Goal: Task Accomplishment & Management: Complete application form

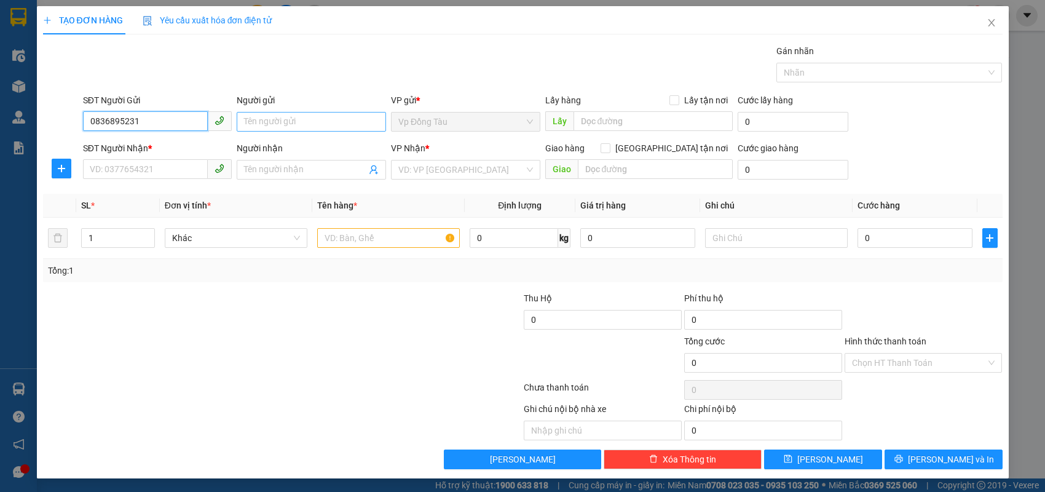
type input "0836895231"
click at [276, 116] on input "Người gửi" at bounding box center [311, 122] width 149 height 20
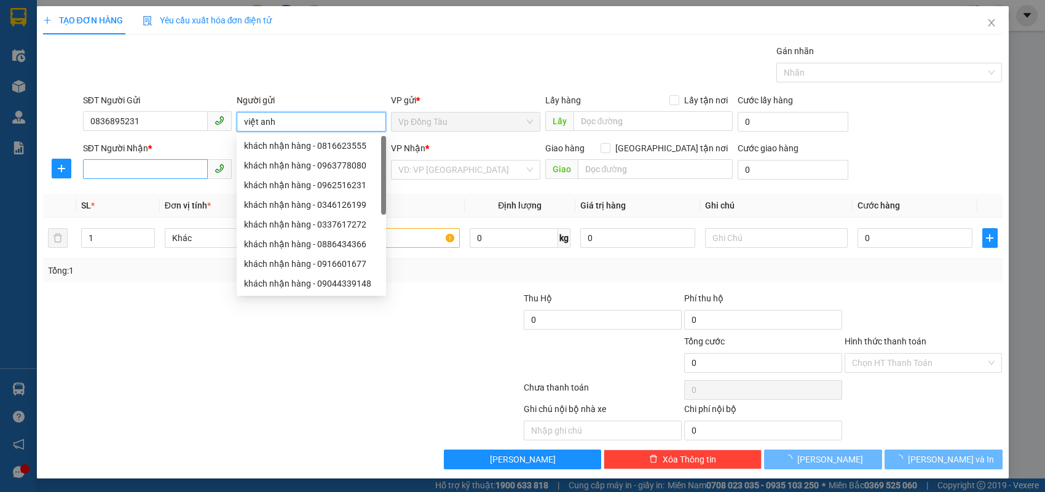
type input "việt anh"
click at [121, 170] on input "SĐT Người Nhận *" at bounding box center [145, 169] width 125 height 20
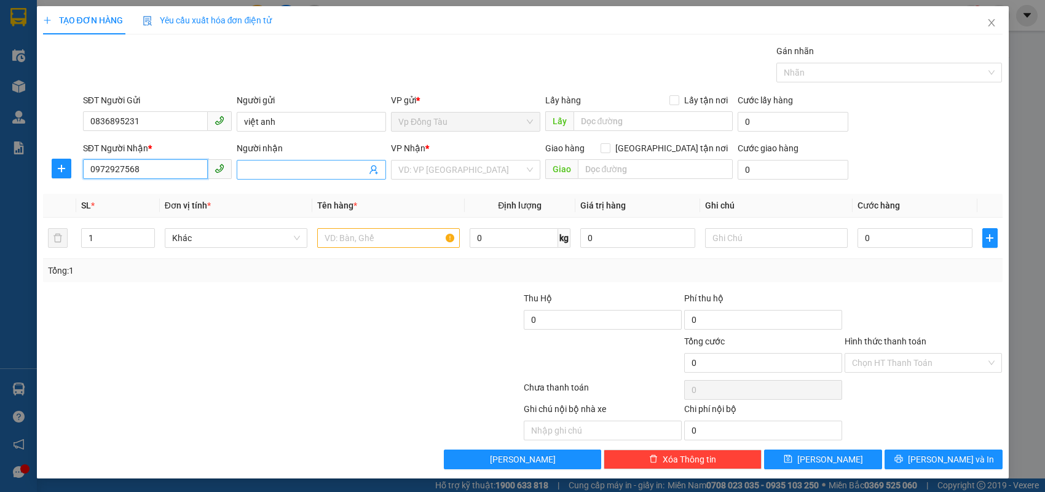
type input "0972927568"
click at [258, 169] on input "Người nhận" at bounding box center [305, 170] width 122 height 14
type input "[PERSON_NAME]"
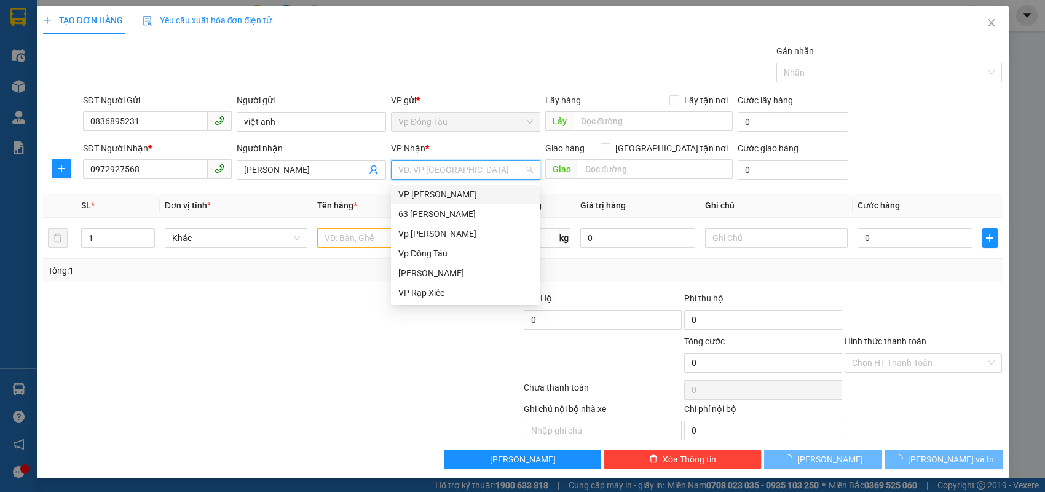
click at [448, 170] on input "search" at bounding box center [461, 169] width 126 height 18
click at [421, 234] on div "Vp [PERSON_NAME]" at bounding box center [465, 234] width 135 height 14
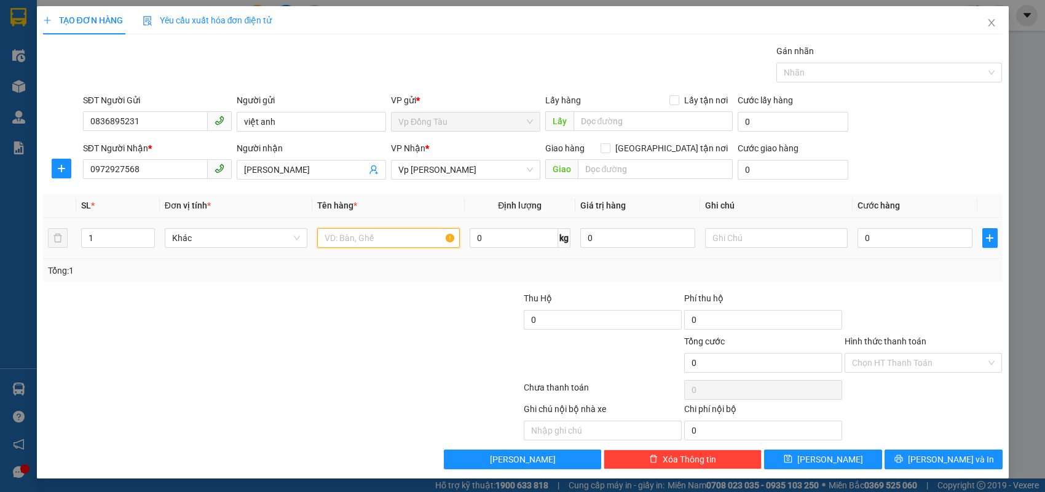
click at [385, 234] on input "text" at bounding box center [388, 238] width 143 height 20
click at [347, 240] on input "gậy bi A" at bounding box center [388, 238] width 143 height 20
type input "gậy Bi - A"
click at [888, 234] on input "0" at bounding box center [915, 238] width 115 height 20
type input "3"
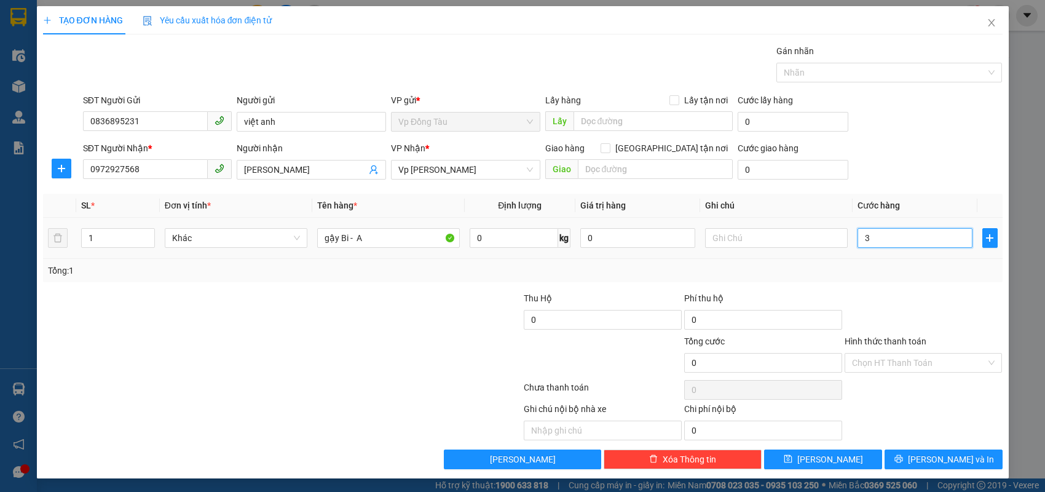
type input "3"
type input "30"
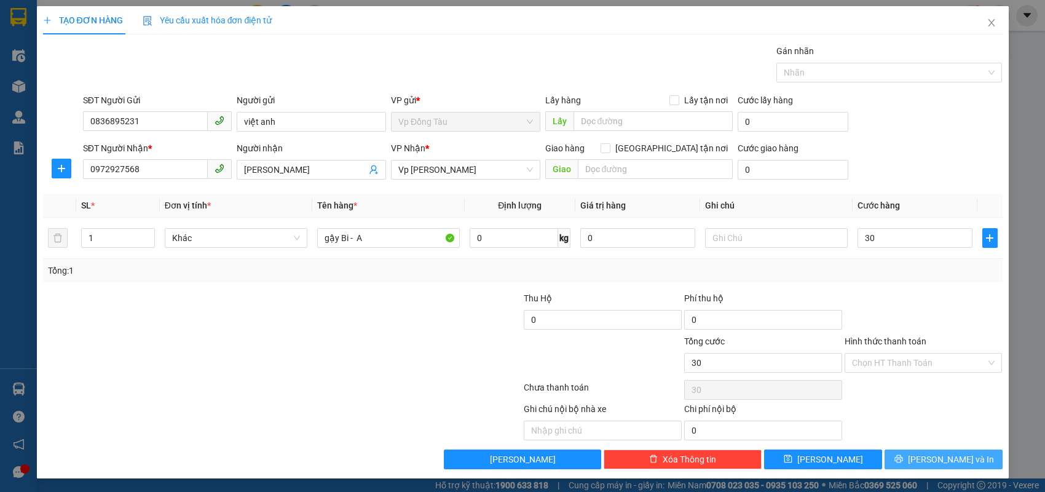
type input "30.000"
click at [930, 461] on button "[PERSON_NAME] và In" at bounding box center [944, 459] width 118 height 20
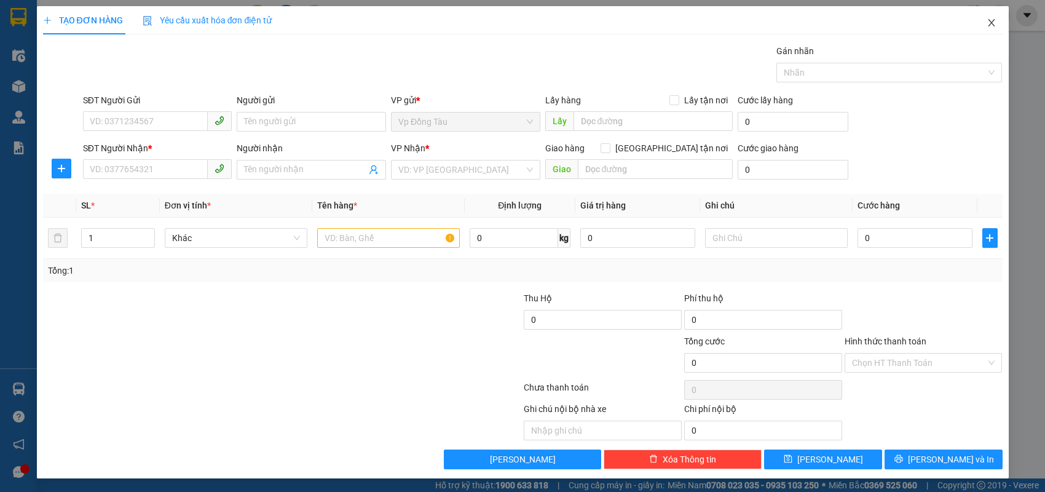
click at [991, 20] on icon "close" at bounding box center [992, 23] width 10 height 10
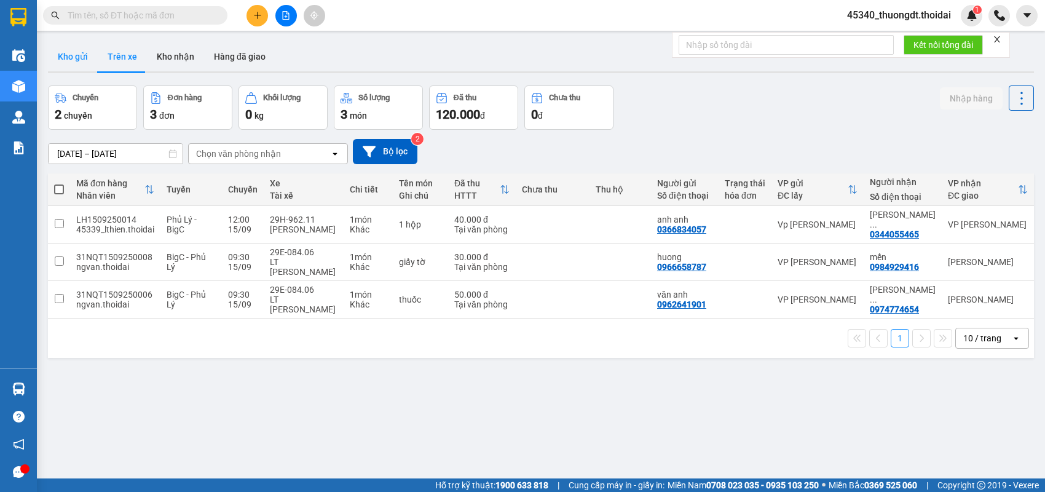
click at [67, 61] on button "Kho gửi" at bounding box center [73, 57] width 50 height 30
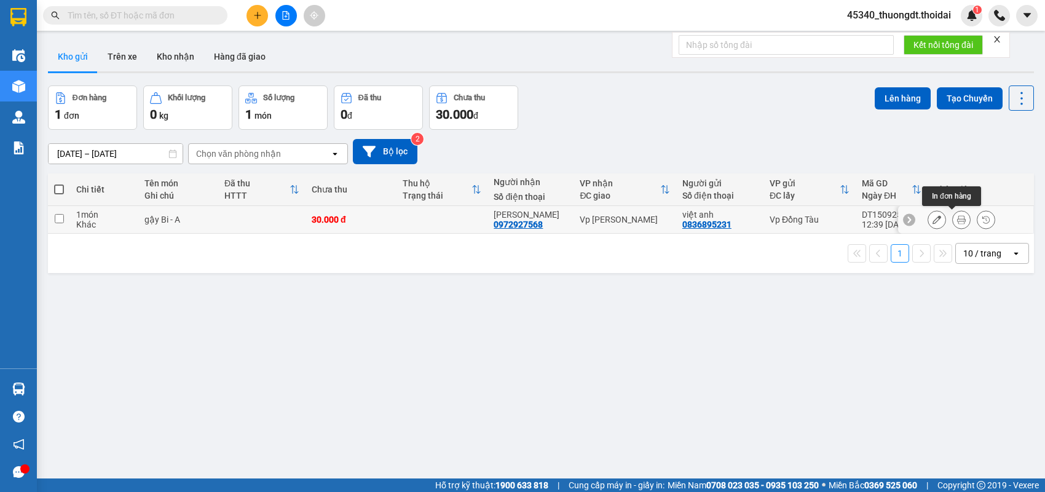
click at [957, 218] on icon at bounding box center [961, 219] width 9 height 9
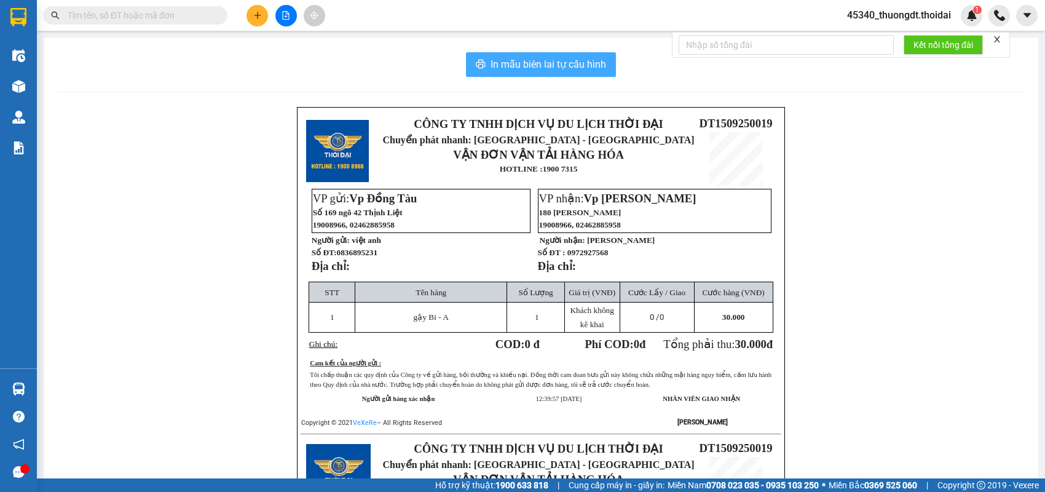
click at [534, 65] on span "In mẫu biên lai tự cấu hình" at bounding box center [549, 64] width 116 height 15
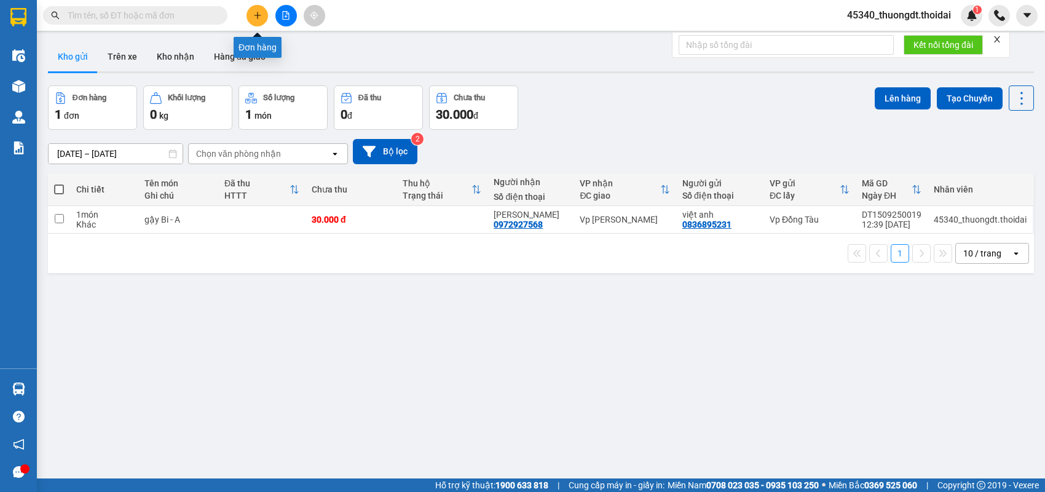
click at [259, 20] on button at bounding box center [258, 16] width 22 height 22
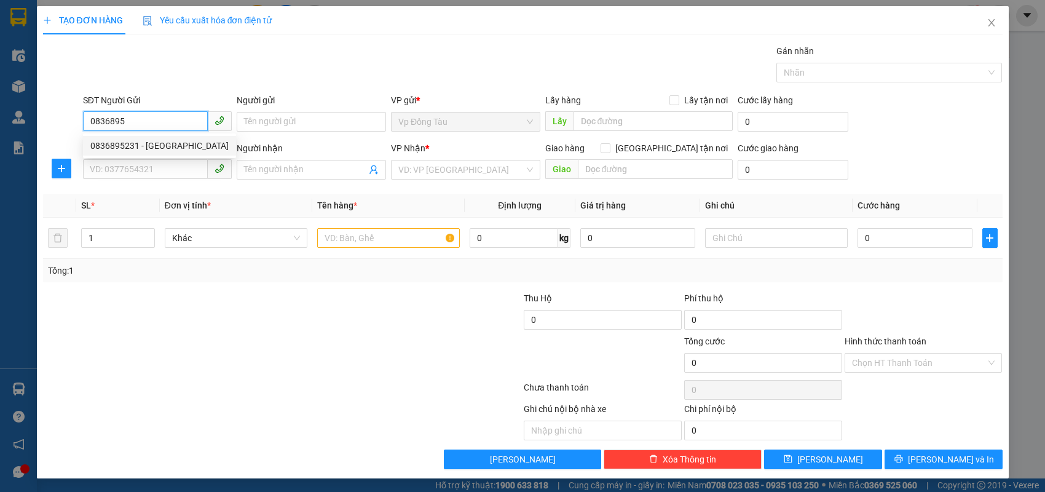
click at [138, 152] on div "0836895231 - [GEOGRAPHIC_DATA]" at bounding box center [159, 146] width 153 height 20
type input "0836895231"
type input "việt anh"
type input "0836895231"
click at [127, 167] on input "SĐT Người Nhận *" at bounding box center [145, 169] width 125 height 20
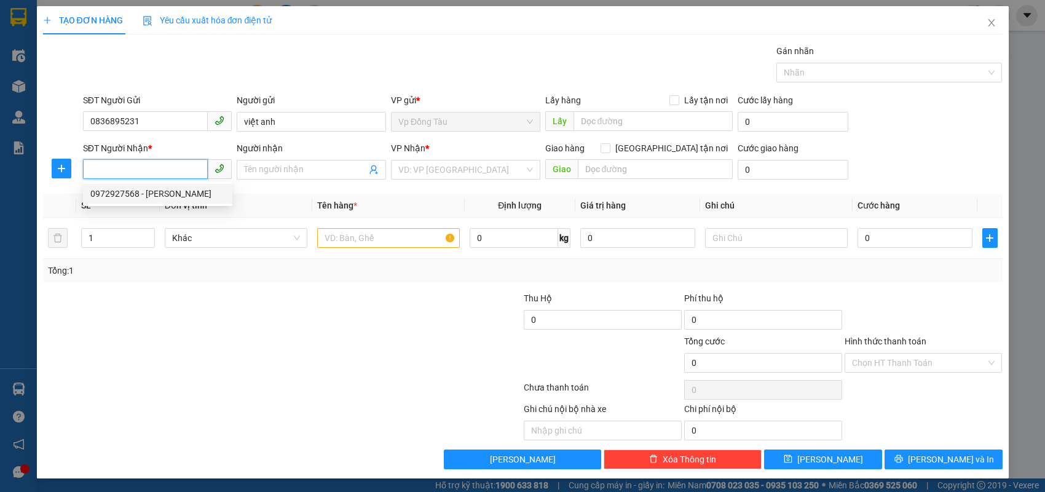
click at [128, 197] on div "0972927568 - [PERSON_NAME]" at bounding box center [157, 194] width 135 height 14
type input "0972927568"
type input "[PERSON_NAME]"
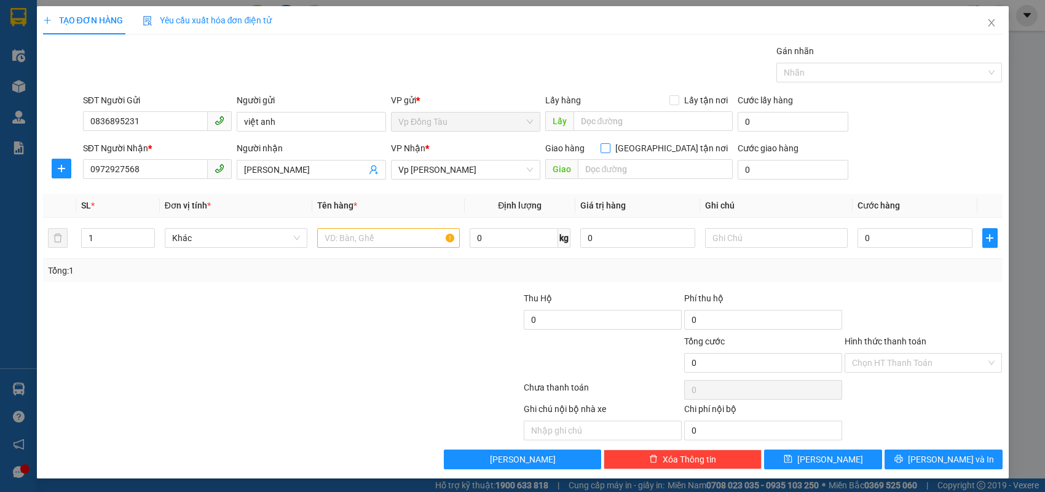
click at [609, 148] on input "[GEOGRAPHIC_DATA] tận nơi" at bounding box center [605, 147] width 9 height 9
checkbox input "true"
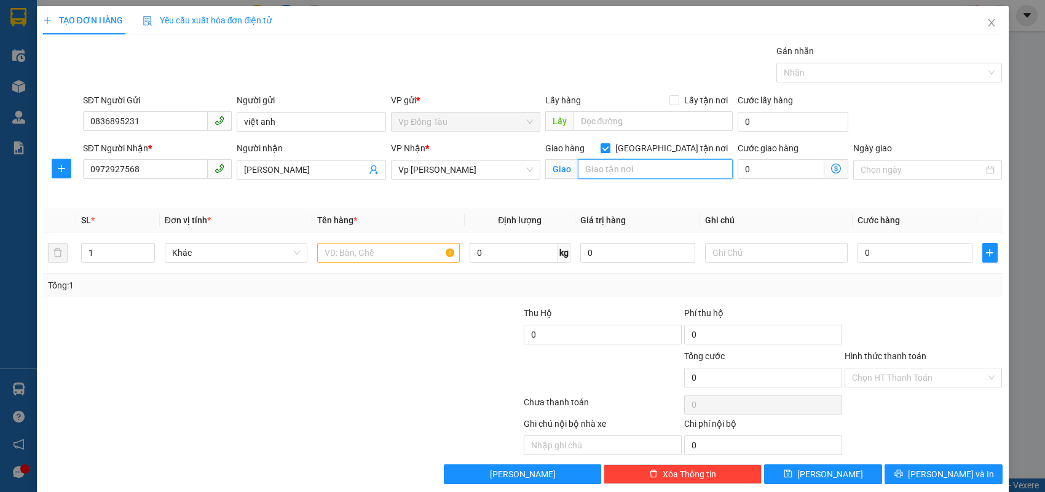
click at [644, 168] on input "text" at bounding box center [655, 169] width 155 height 20
type input "80 [PERSON_NAME]"
click at [400, 247] on input "text" at bounding box center [388, 253] width 143 height 20
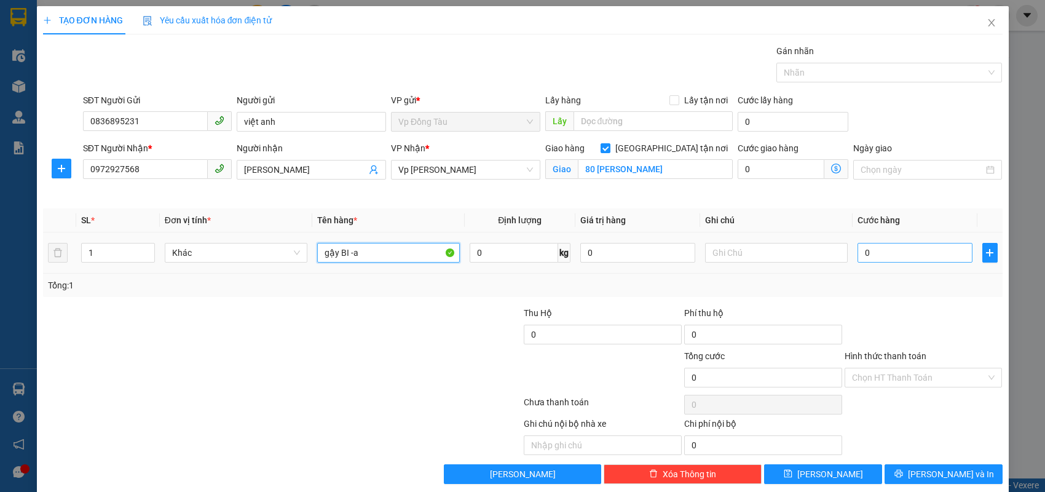
type input "gậy BI -a"
click at [924, 247] on input "0" at bounding box center [915, 253] width 115 height 20
type input "8"
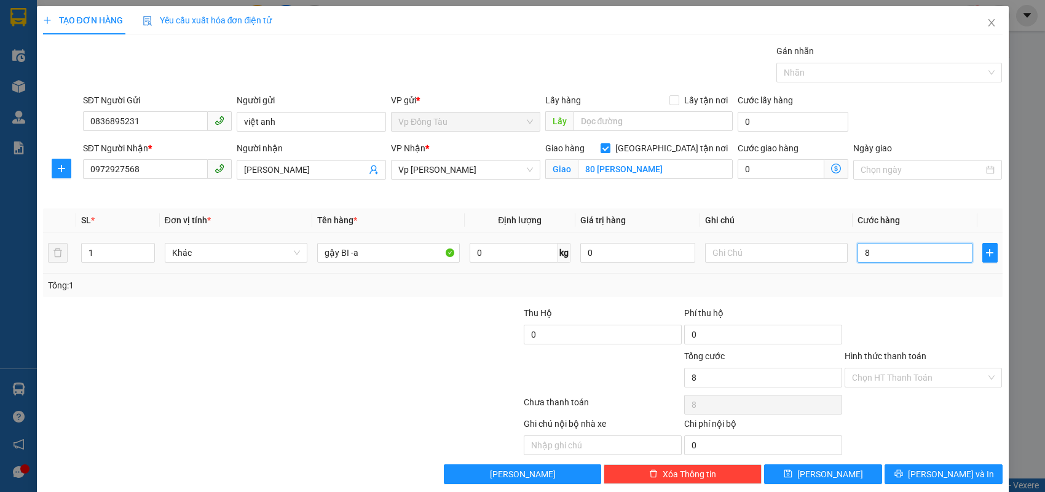
type input "80"
type input "80.000"
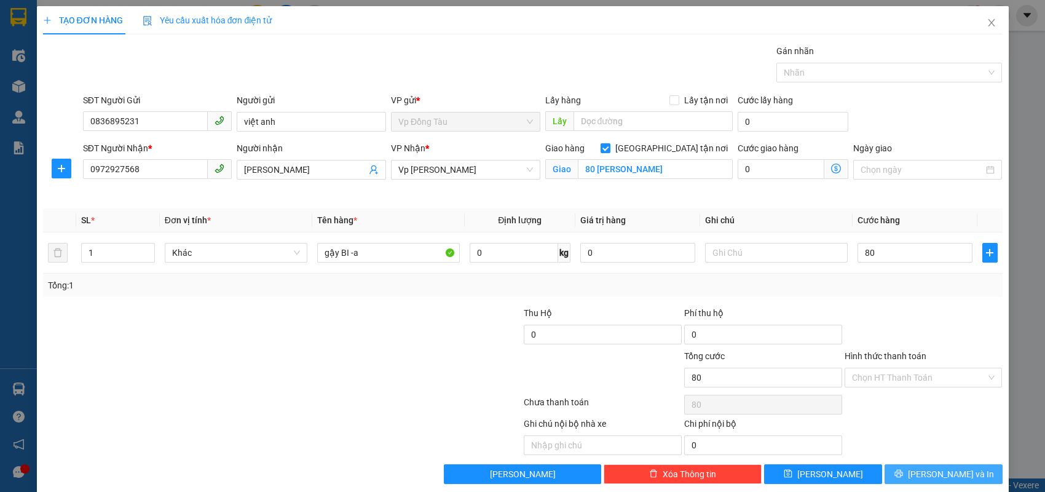
type input "80.000"
click at [904, 476] on button "[PERSON_NAME] và In" at bounding box center [944, 474] width 118 height 20
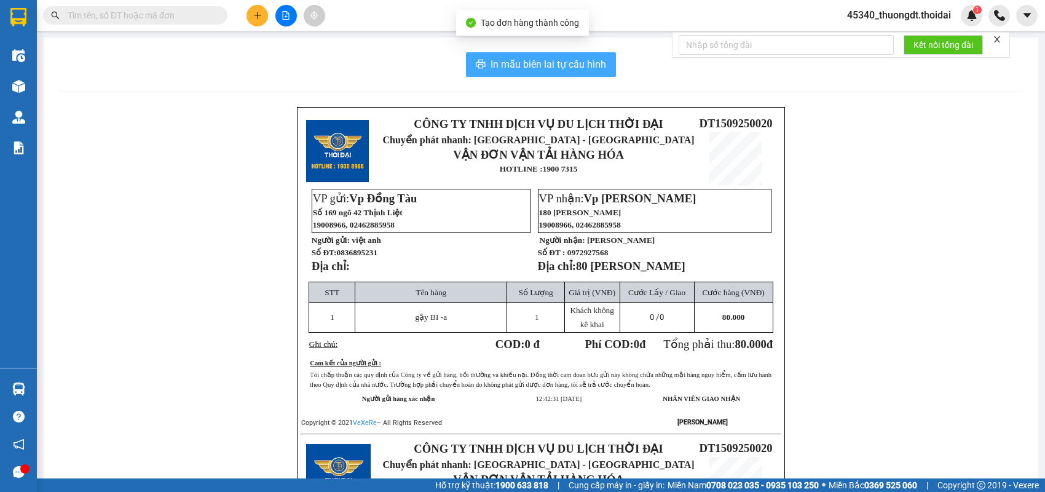
click at [559, 69] on span "In mẫu biên lai tự cấu hình" at bounding box center [549, 64] width 116 height 15
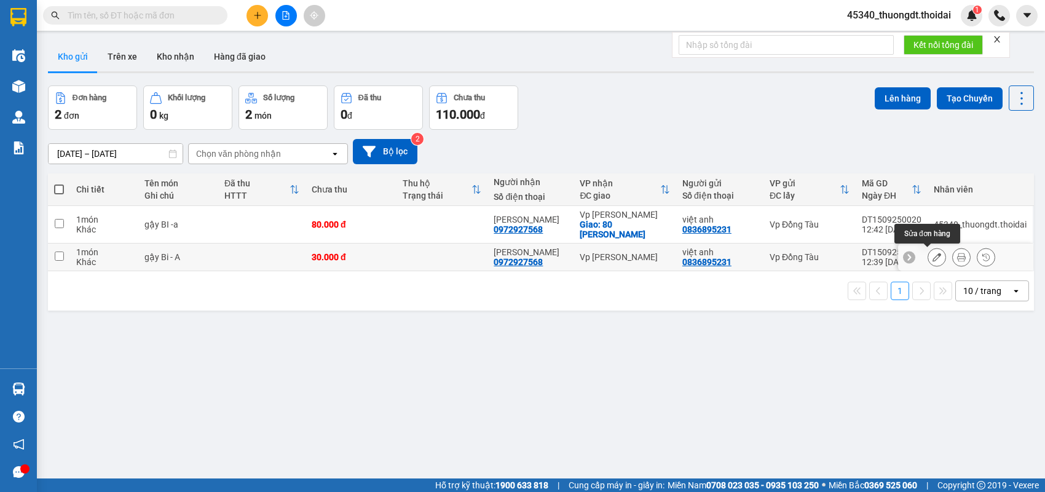
click at [933, 259] on icon at bounding box center [937, 257] width 9 height 9
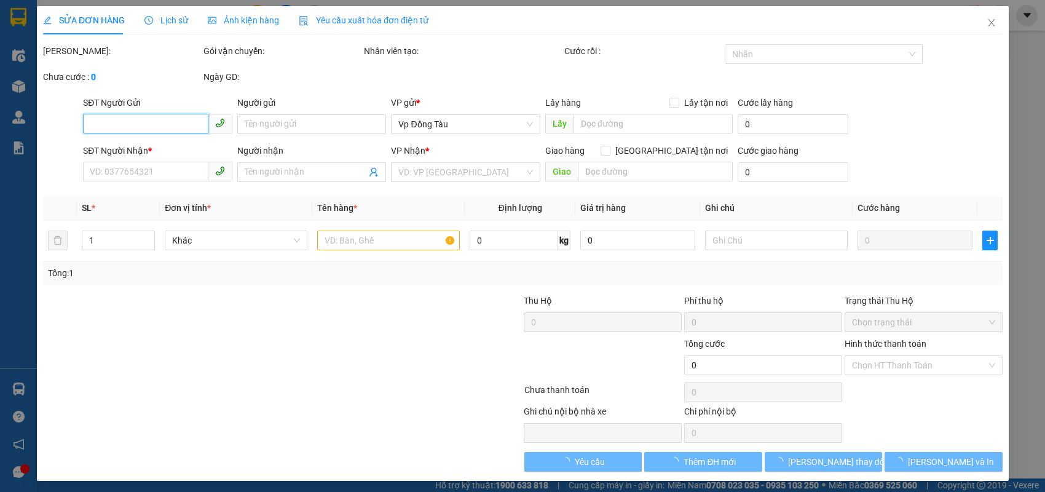
type input "0836895231"
type input "việt anh"
type input "0972927568"
type input "[PERSON_NAME]"
type input "30.000"
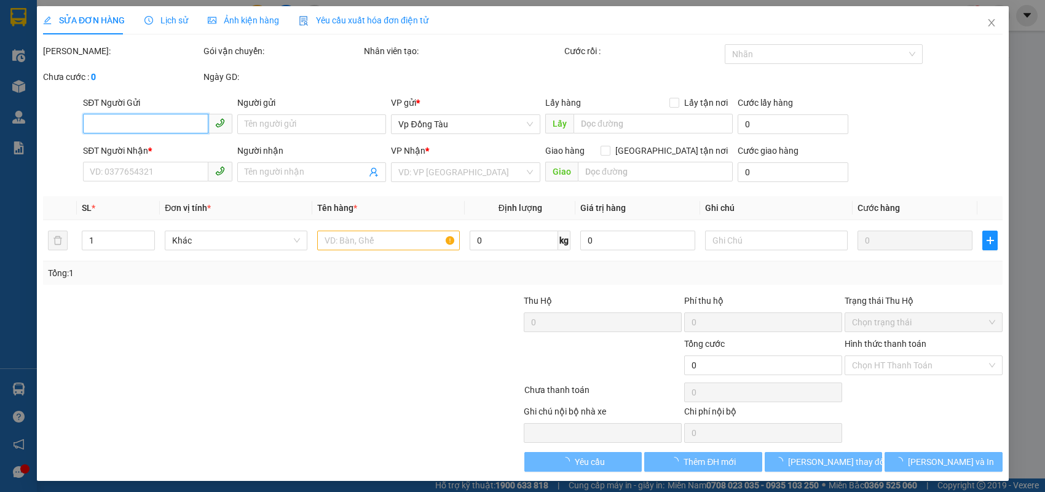
type input "30.000"
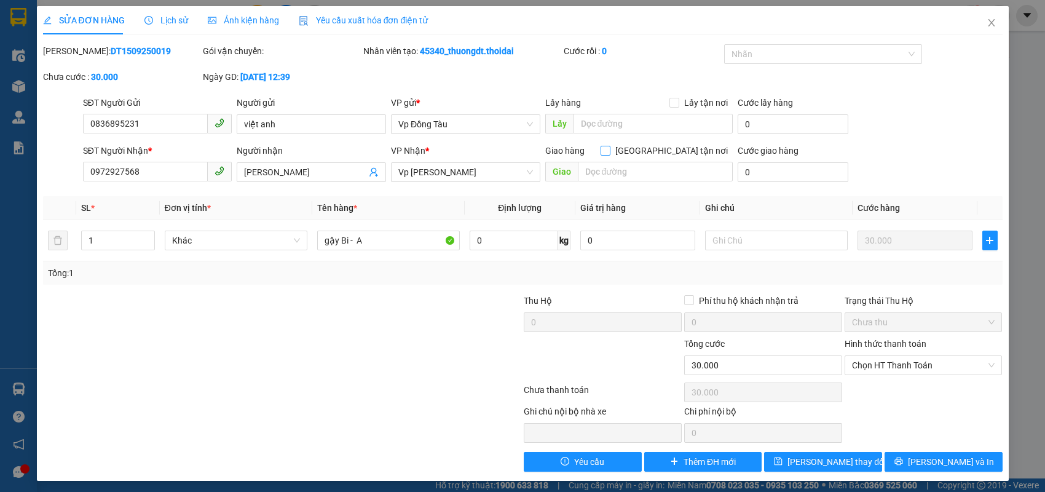
click at [609, 149] on input "[GEOGRAPHIC_DATA] tận nơi" at bounding box center [605, 150] width 9 height 9
checkbox input "true"
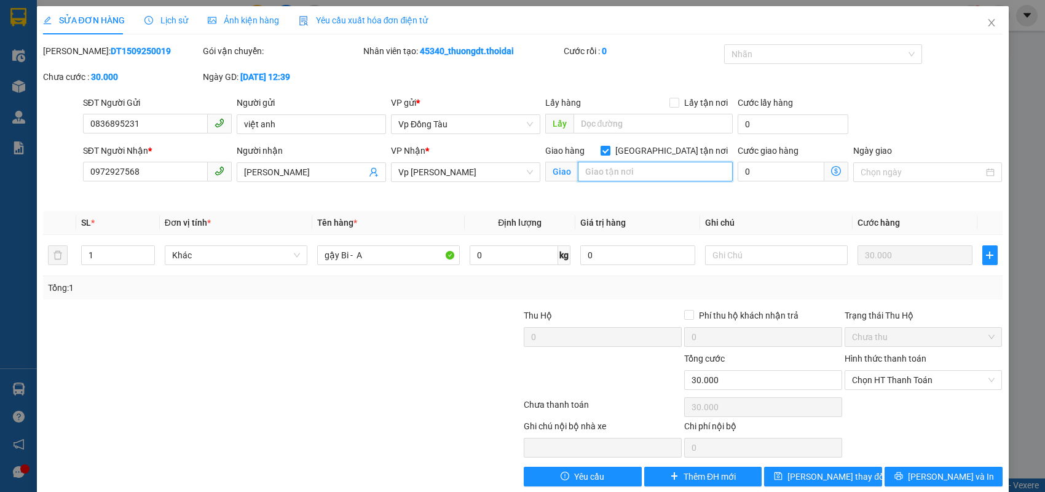
click at [622, 180] on input "text" at bounding box center [655, 172] width 155 height 20
type input "80 [PERSON_NAME]"
click at [839, 470] on span "[PERSON_NAME] thay đổi" at bounding box center [837, 477] width 98 height 14
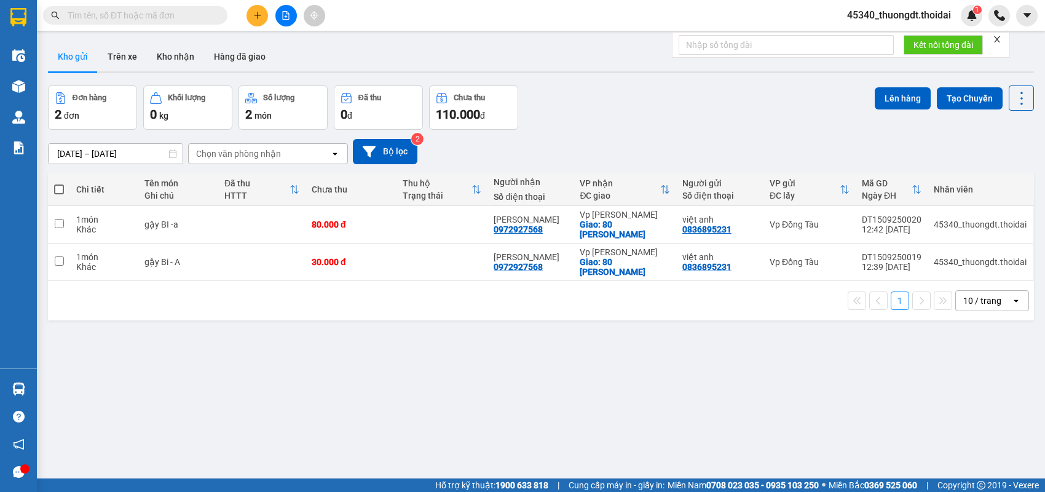
drag, startPoint x: 458, startPoint y: 186, endPoint x: 369, endPoint y: 119, distance: 111.2
click at [422, 157] on div "ver 1.8.143 Kho gửi Trên xe Kho nhận Hàng đã giao Đơn hàng 2 đơn Khối lượng 0 k…" at bounding box center [541, 283] width 996 height 492
click at [354, 331] on div "ver 1.8.143 Kho gửi Trên xe Kho nhận Hàng đã giao Đơn hàng 2 đơn Khối lượng 0 k…" at bounding box center [541, 283] width 996 height 492
click at [933, 225] on icon at bounding box center [937, 224] width 9 height 9
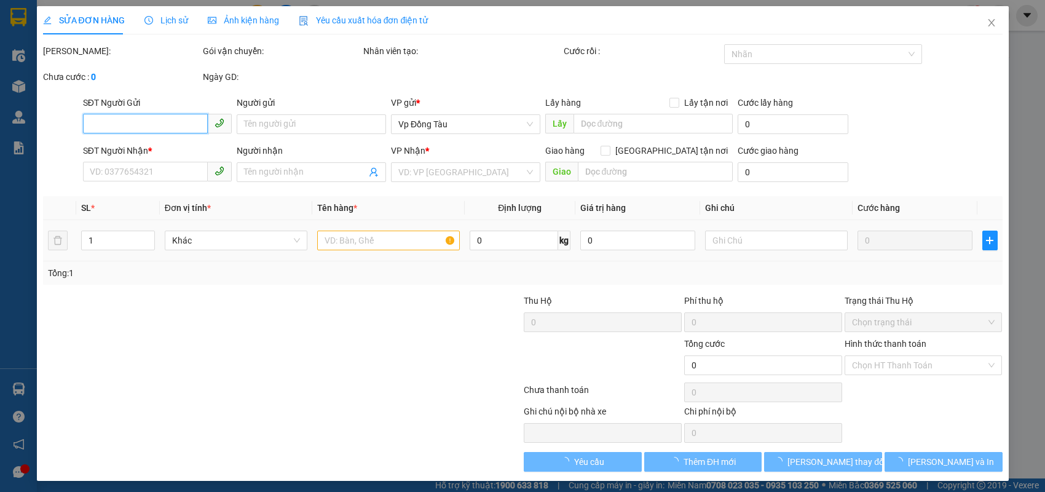
type input "0836895231"
type input "việt anh"
type input "0972927568"
type input "[PERSON_NAME]"
checkbox input "true"
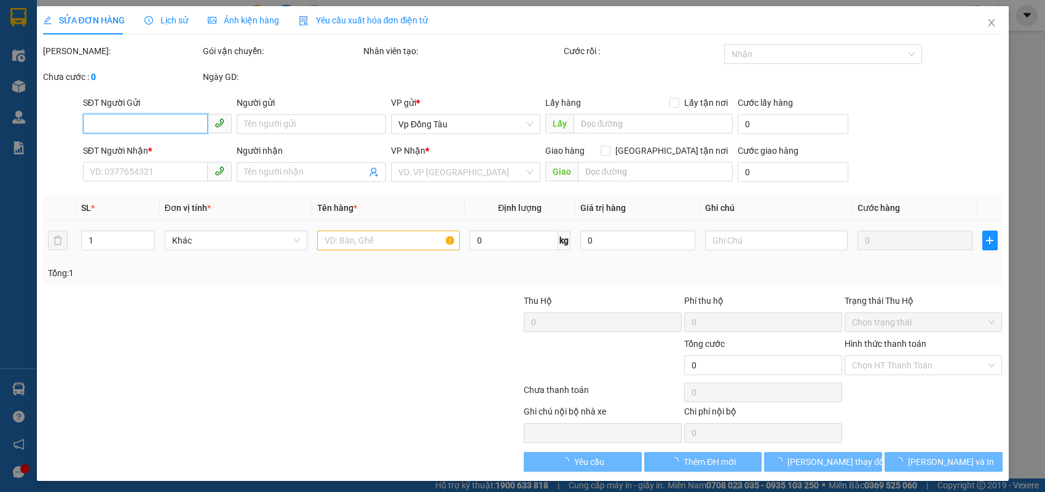
type input "80 [PERSON_NAME]"
type input "80.000"
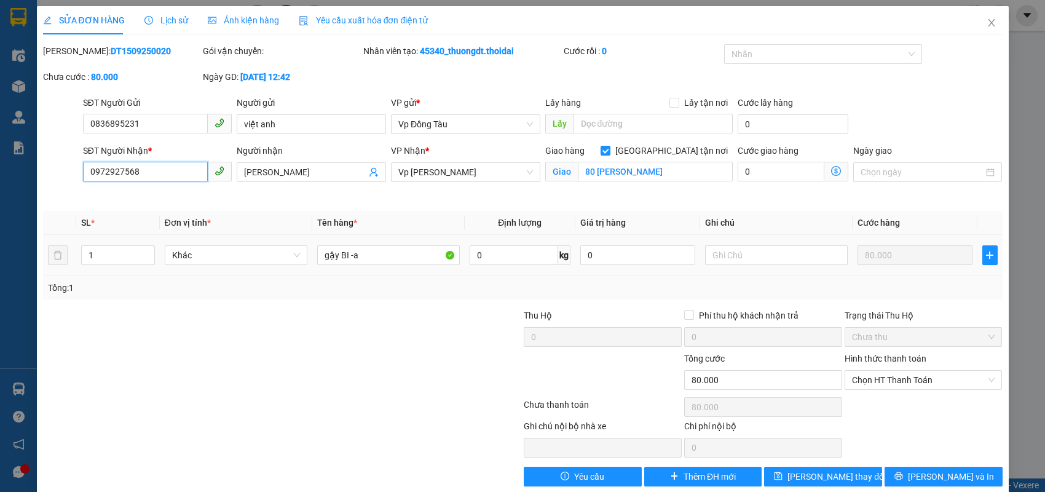
drag, startPoint x: 151, startPoint y: 168, endPoint x: 57, endPoint y: 175, distance: 94.3
click at [57, 175] on div "SĐT Người Nhận * 0972927568 0972927568 Người nhận bùi thị mỹ lệ VP Nhận * Vp [P…" at bounding box center [523, 173] width 962 height 58
click at [987, 20] on icon "close" at bounding box center [992, 23] width 10 height 10
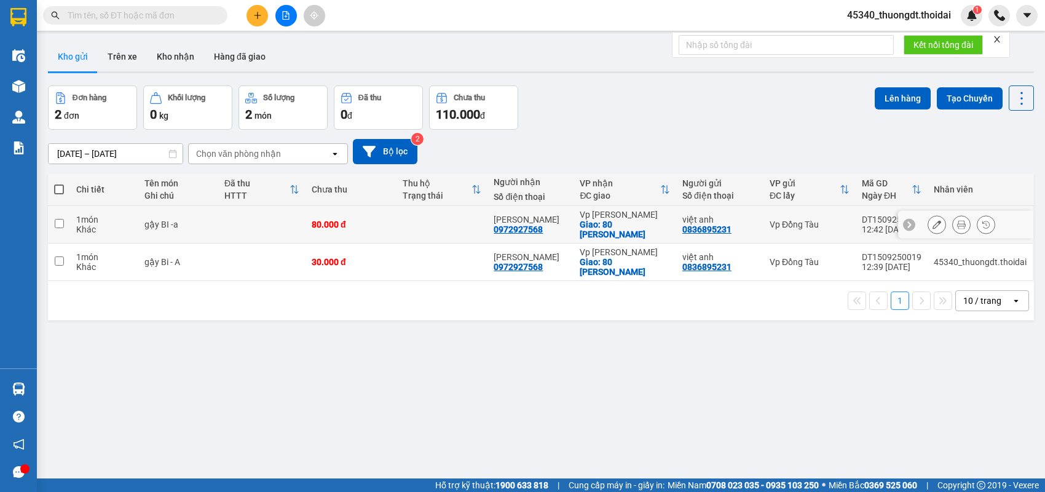
click at [245, 227] on td at bounding box center [261, 225] width 87 height 38
checkbox input "true"
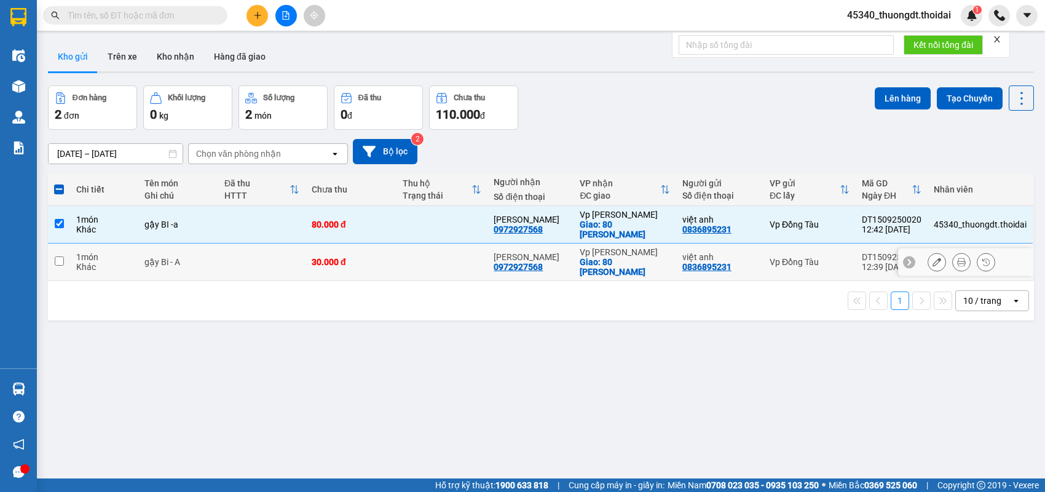
click at [201, 272] on td "gậy Bi - A" at bounding box center [178, 262] width 80 height 38
checkbox input "true"
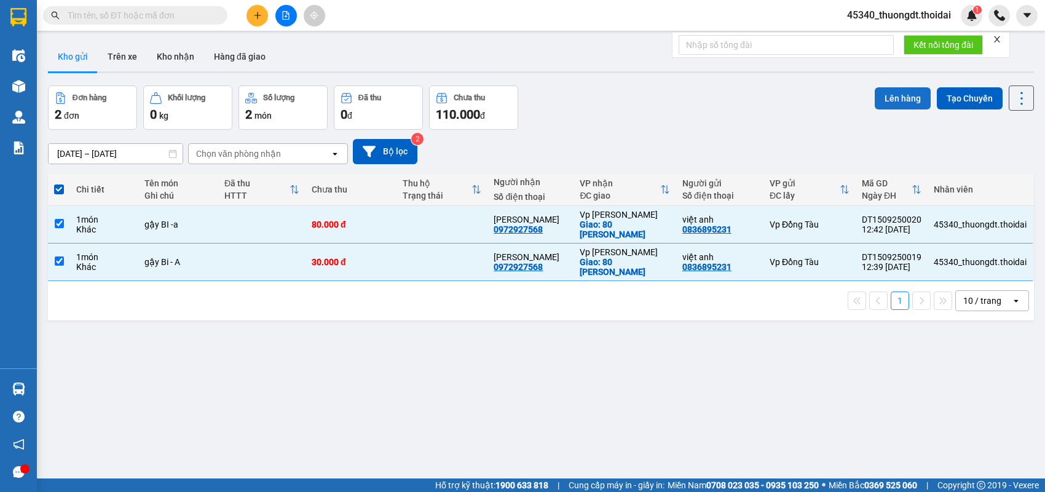
click at [903, 100] on button "Lên hàng" at bounding box center [903, 98] width 56 height 22
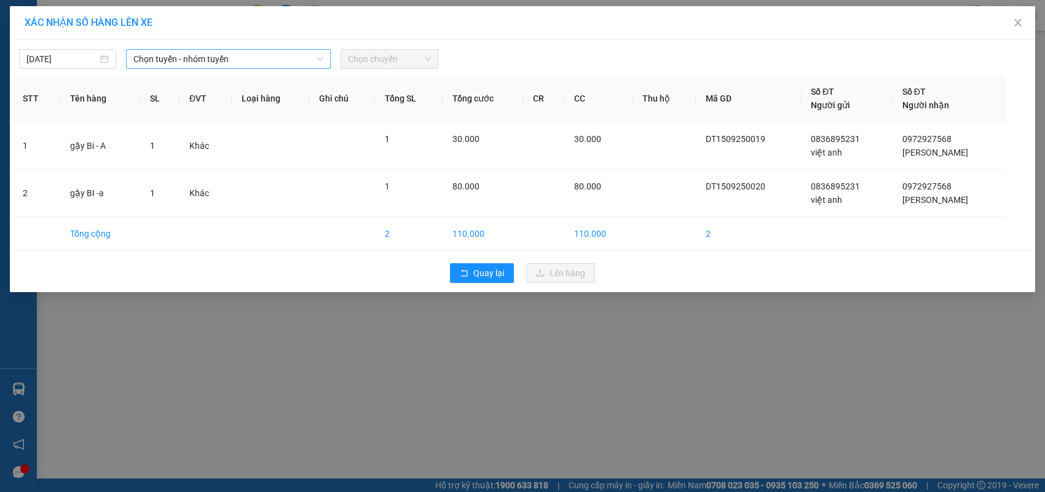
click at [245, 60] on span "Chọn tuyến - nhóm tuyến" at bounding box center [228, 59] width 190 height 18
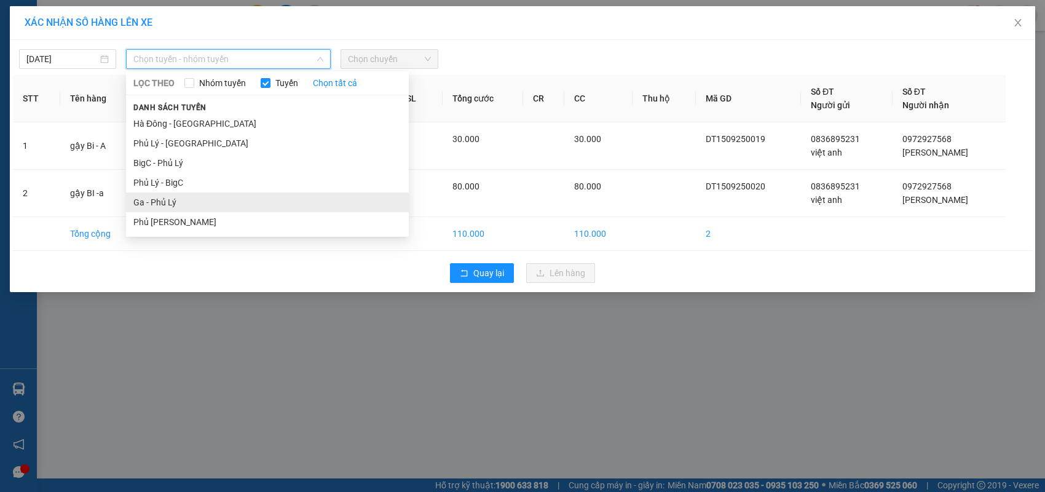
click at [179, 203] on li "Ga - Phủ Lý" at bounding box center [267, 202] width 283 height 20
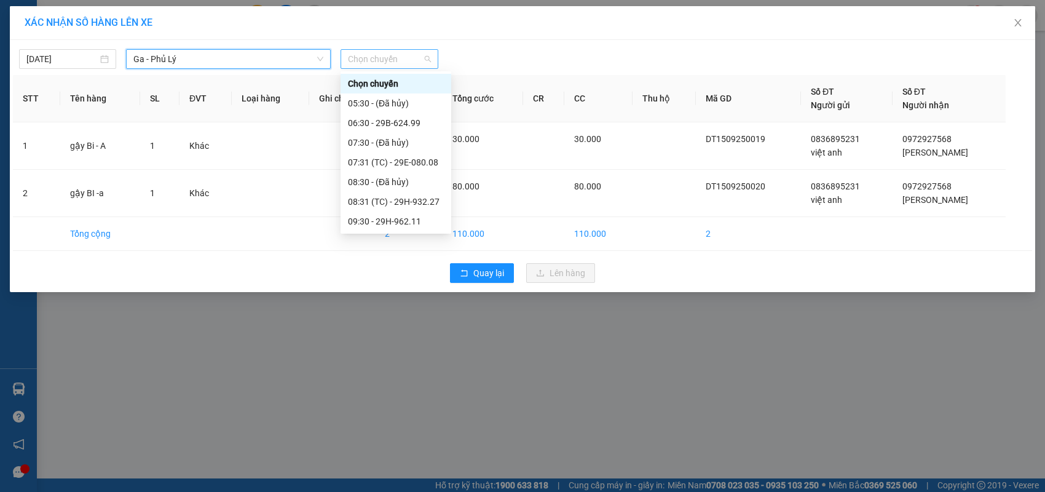
click at [403, 63] on span "Chọn chuyến" at bounding box center [389, 59] width 82 height 18
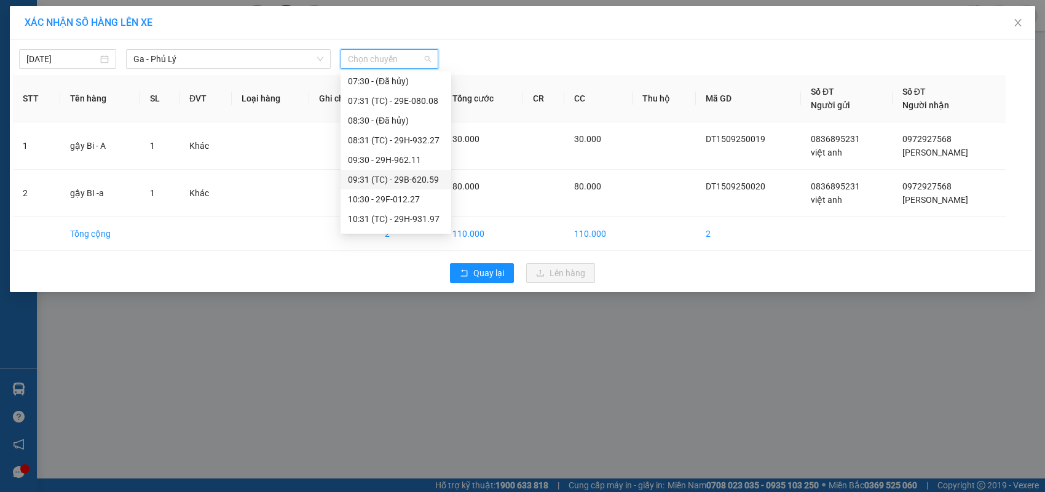
scroll to position [123, 0]
click at [398, 197] on div "12:30 - 29E-081.13" at bounding box center [396, 197] width 96 height 14
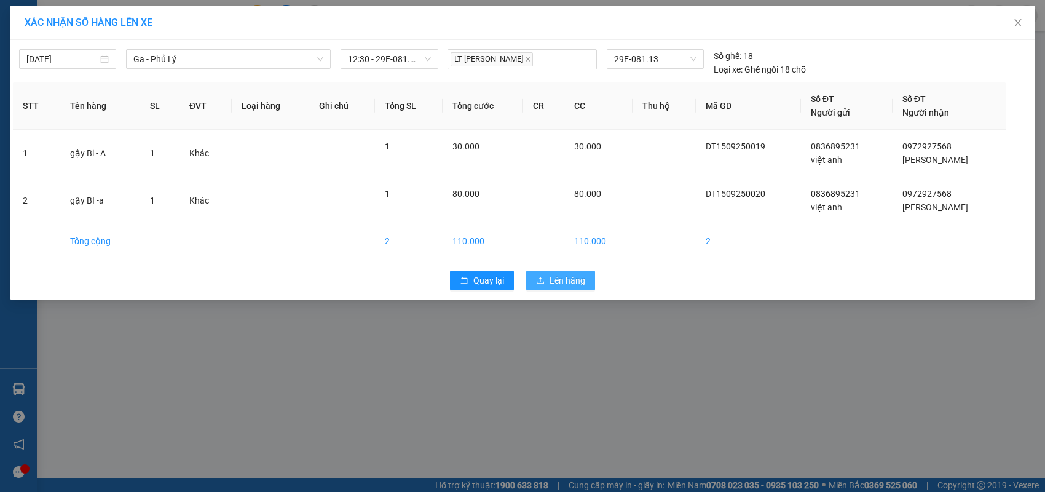
click at [543, 280] on icon "upload" at bounding box center [540, 280] width 9 height 9
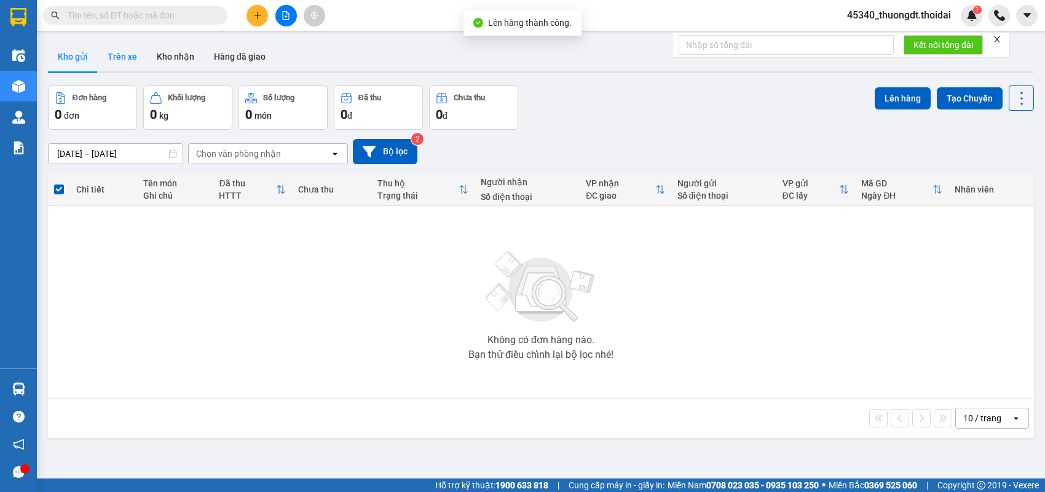
click at [132, 61] on button "Trên xe" at bounding box center [122, 57] width 49 height 30
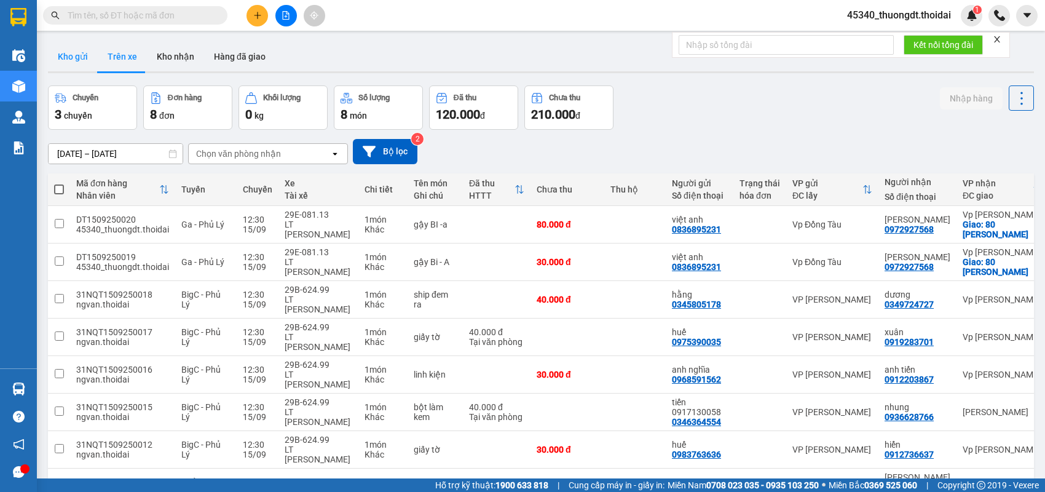
click at [76, 62] on button "Kho gửi" at bounding box center [73, 57] width 50 height 30
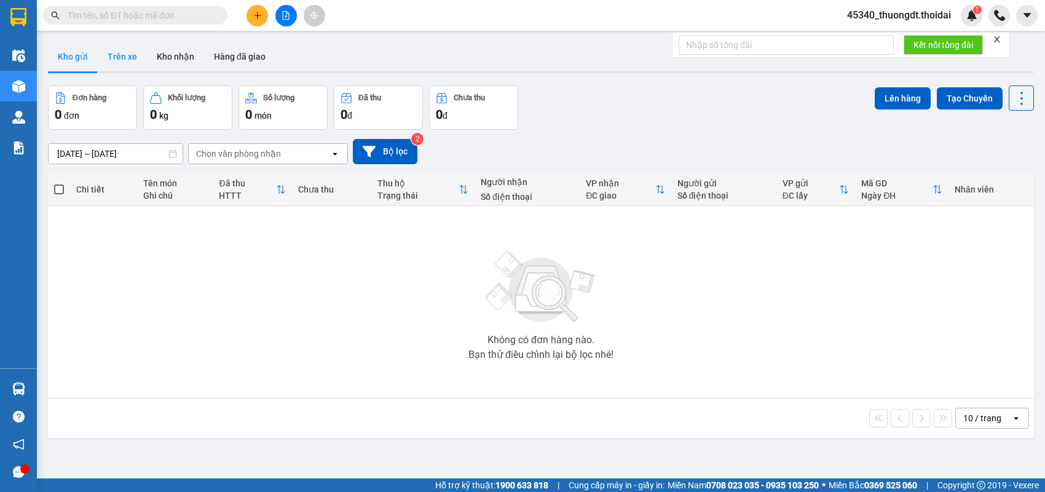
click at [121, 58] on button "Trên xe" at bounding box center [122, 57] width 49 height 30
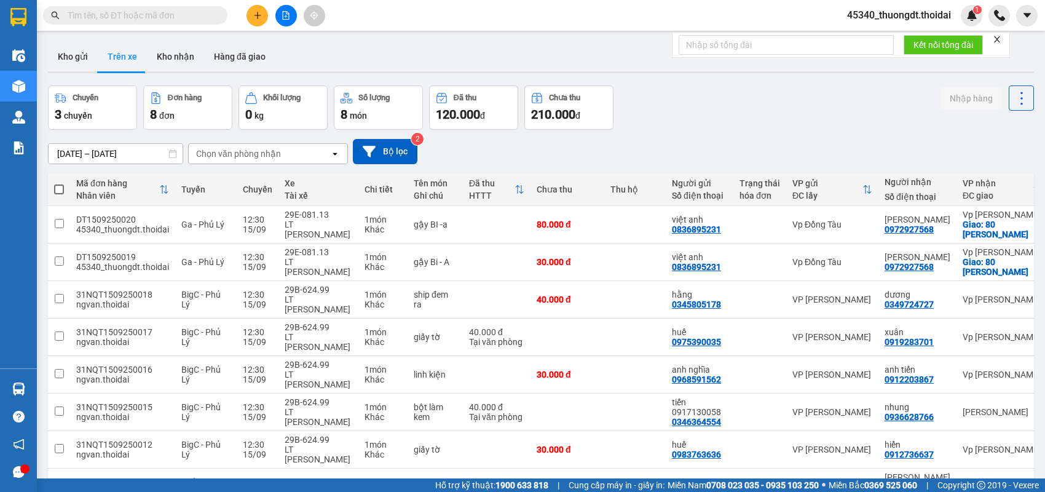
click at [265, 9] on button at bounding box center [258, 16] width 22 height 22
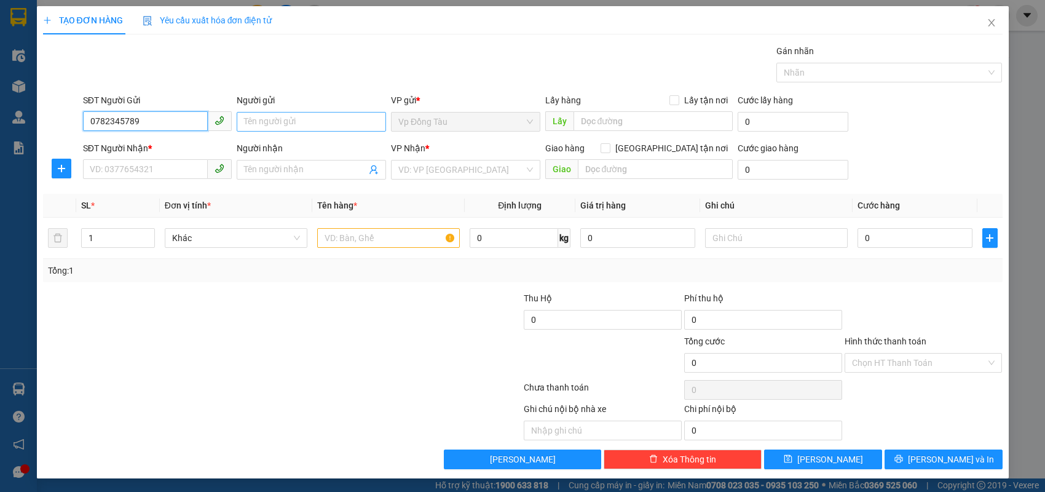
type input "0782345789"
click at [275, 123] on input "Người gửi" at bounding box center [311, 122] width 149 height 20
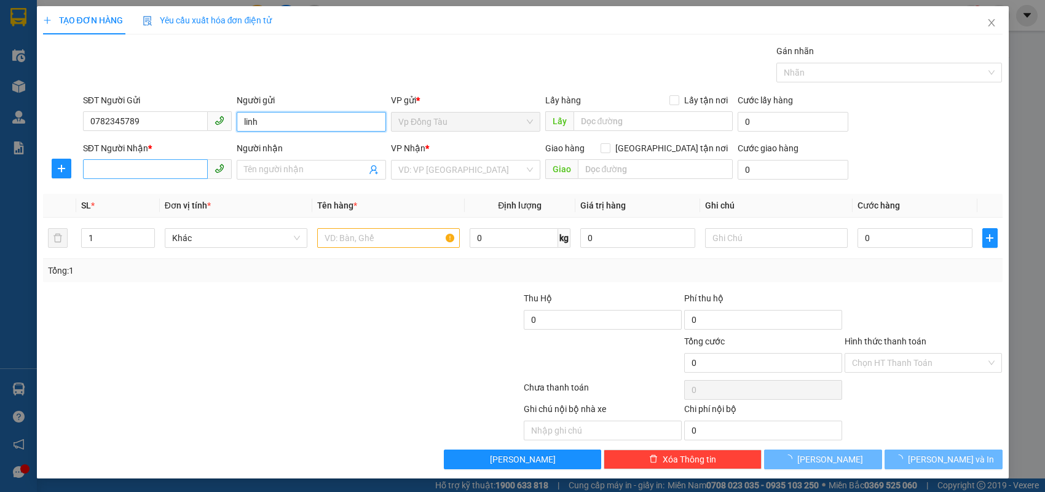
type input "linh"
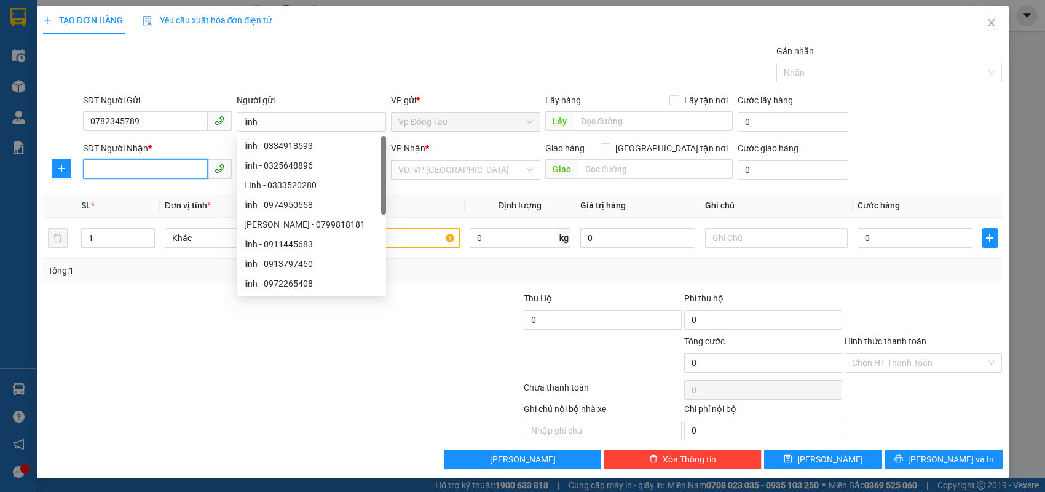
click at [183, 164] on input "SĐT Người Nhận *" at bounding box center [145, 169] width 125 height 20
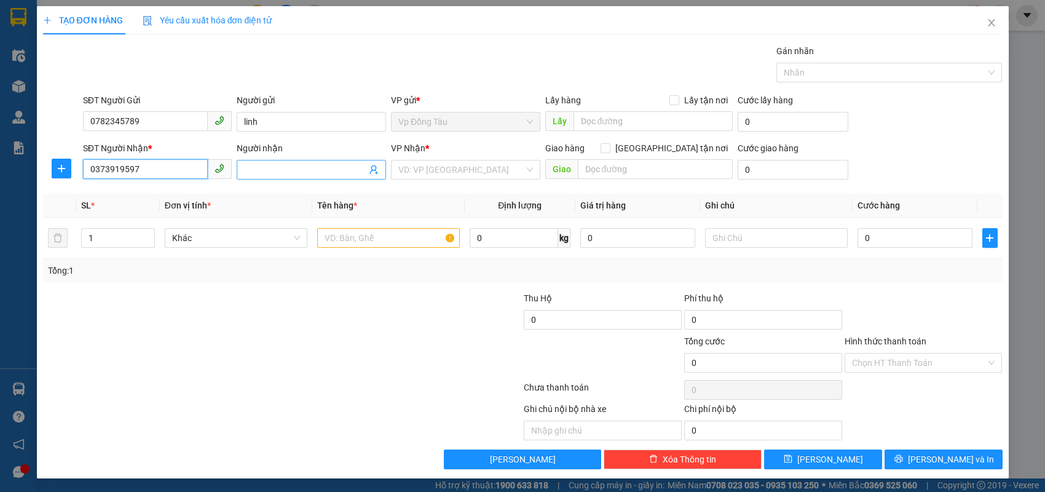
type input "0373919597"
click at [256, 170] on input "Người nhận" at bounding box center [305, 170] width 122 height 14
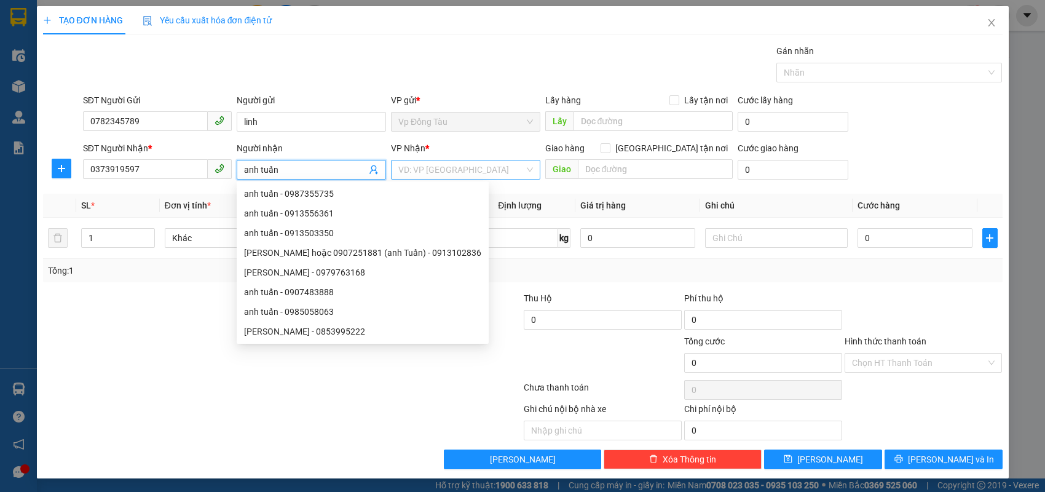
type input "anh tuấn"
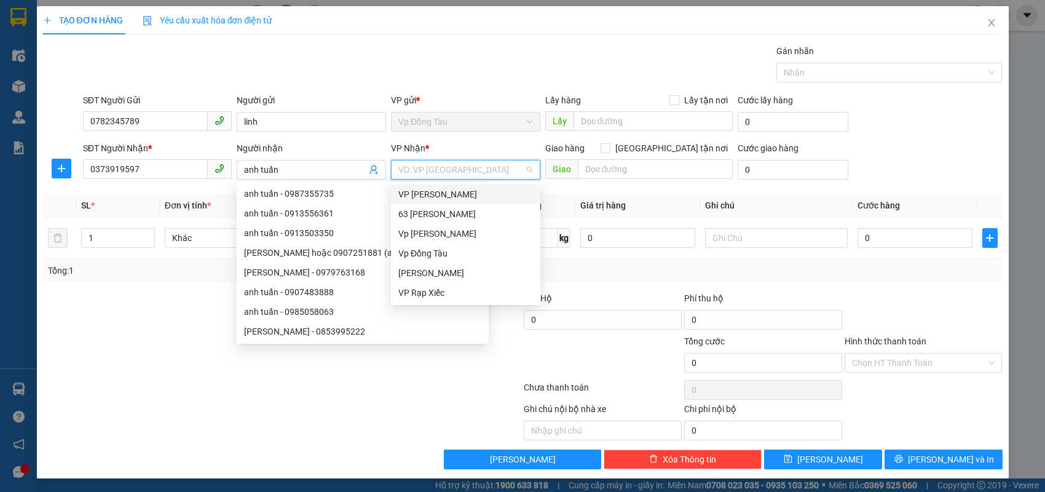
click at [421, 165] on input "search" at bounding box center [461, 169] width 126 height 18
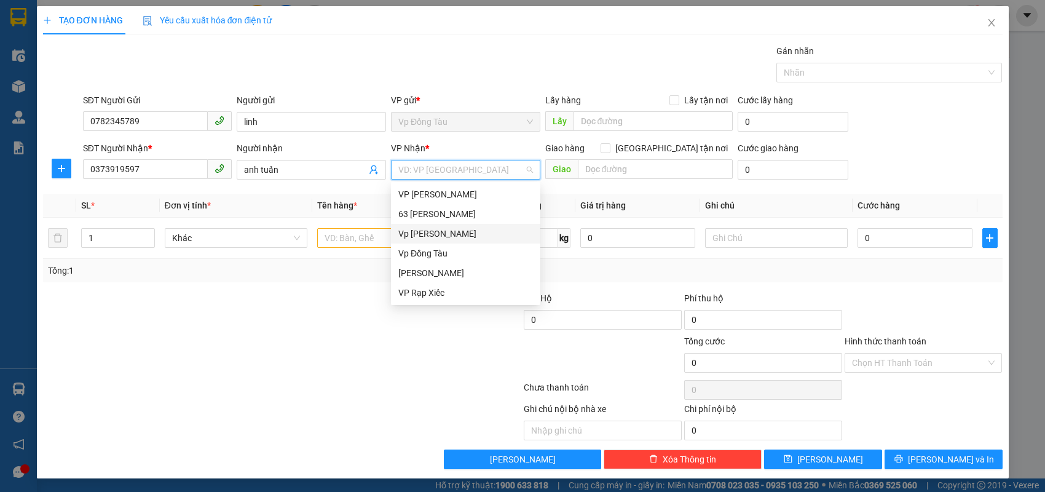
click at [425, 229] on div "Vp [PERSON_NAME]" at bounding box center [465, 234] width 135 height 14
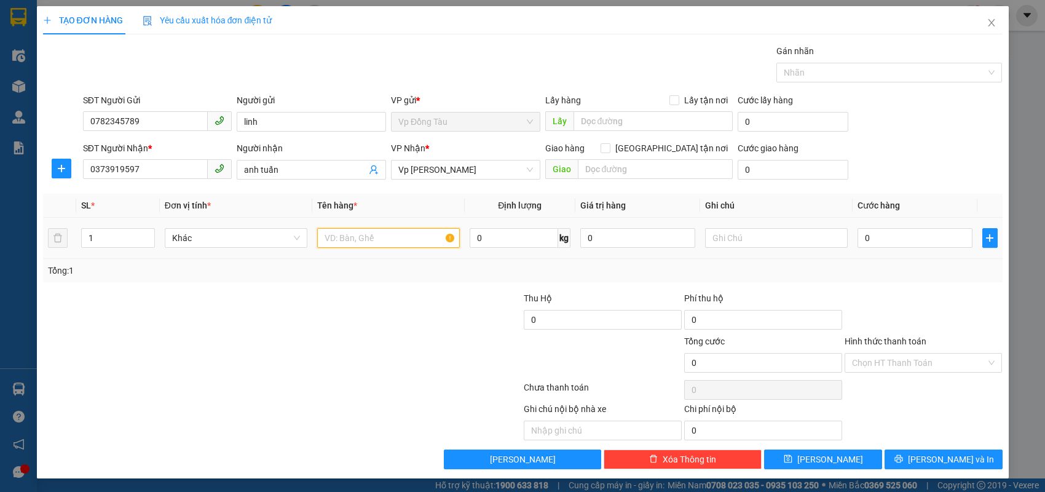
click at [390, 240] on input "text" at bounding box center [388, 238] width 143 height 20
type input "hàng"
click at [888, 237] on input "0" at bounding box center [915, 238] width 115 height 20
type input "3"
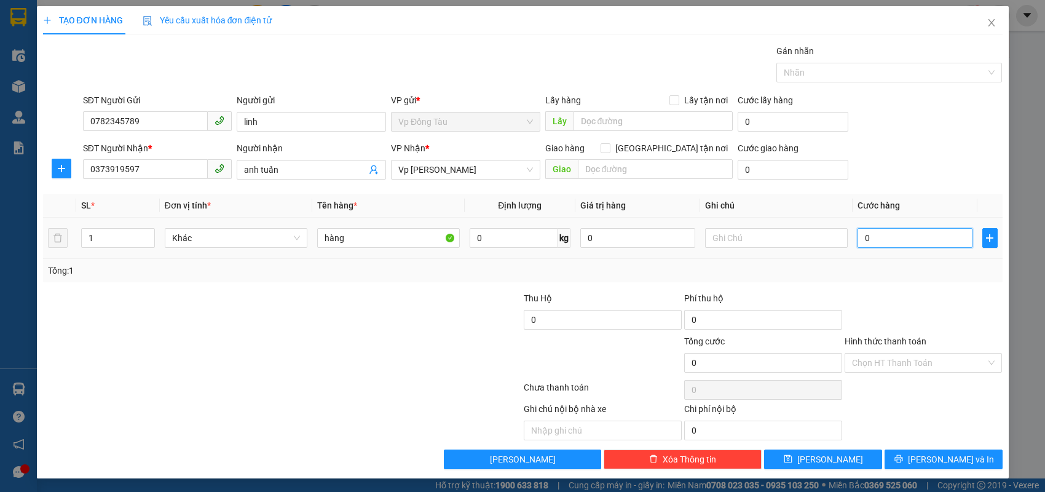
type input "3"
type input "30"
type input "30.000"
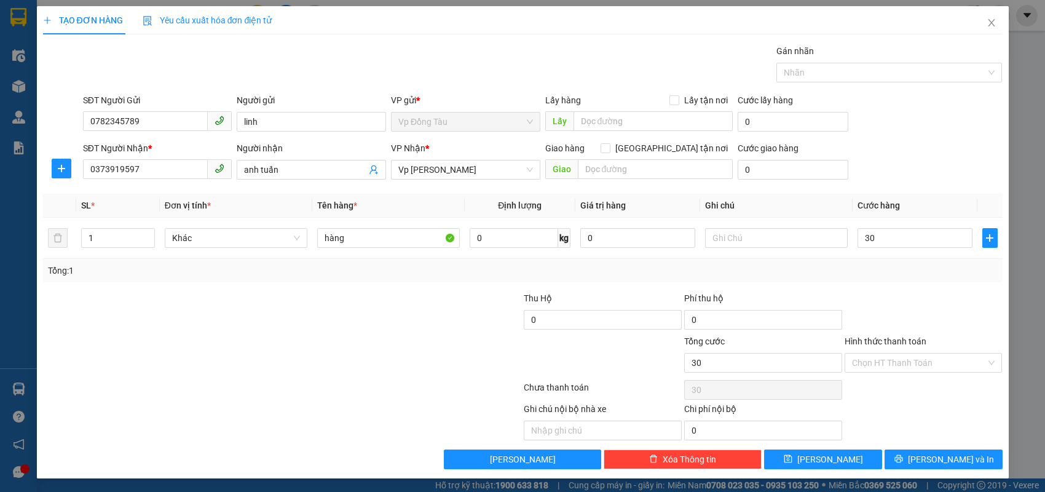
type input "30.000"
click at [828, 298] on div "Phí thu hộ" at bounding box center [763, 300] width 158 height 18
click at [936, 130] on div "SĐT Người Gửi 0782345789 Người gửi linh VP gửi * Vp Đồng Tàu Lấy hàng Lấy tận n…" at bounding box center [543, 114] width 925 height 43
click at [413, 312] on div at bounding box center [442, 312] width 160 height 43
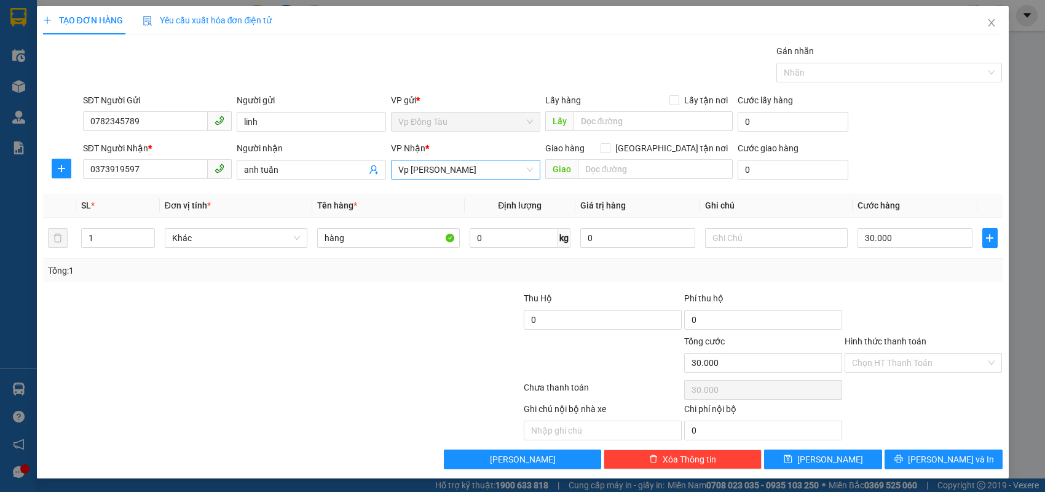
click at [467, 173] on span "Vp [PERSON_NAME]" at bounding box center [465, 169] width 135 height 18
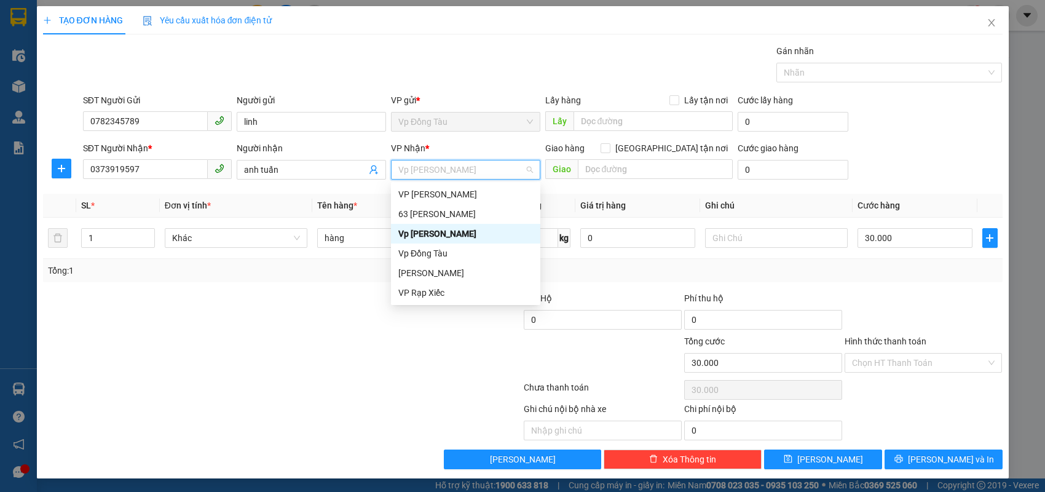
click at [448, 233] on div "Vp [PERSON_NAME]" at bounding box center [465, 234] width 135 height 14
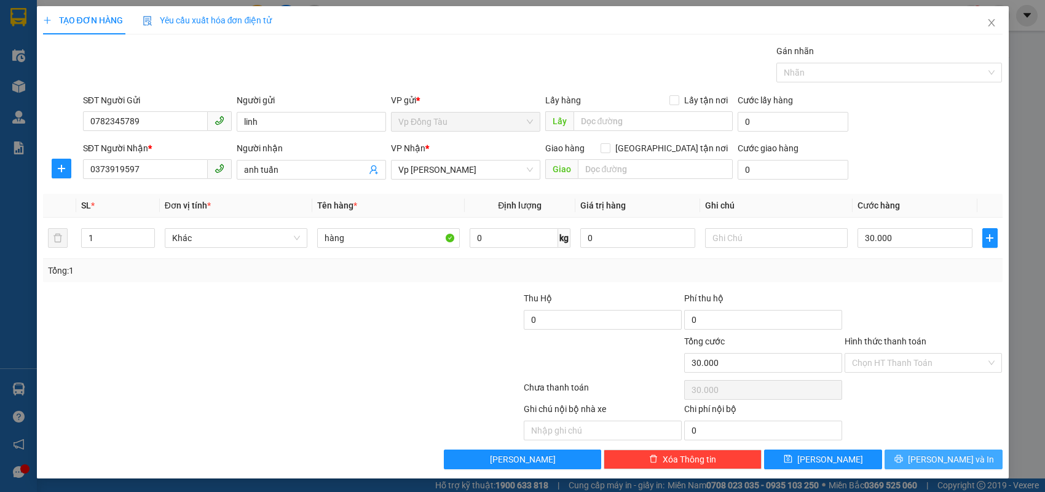
click at [940, 461] on span "[PERSON_NAME] và In" at bounding box center [951, 460] width 86 height 14
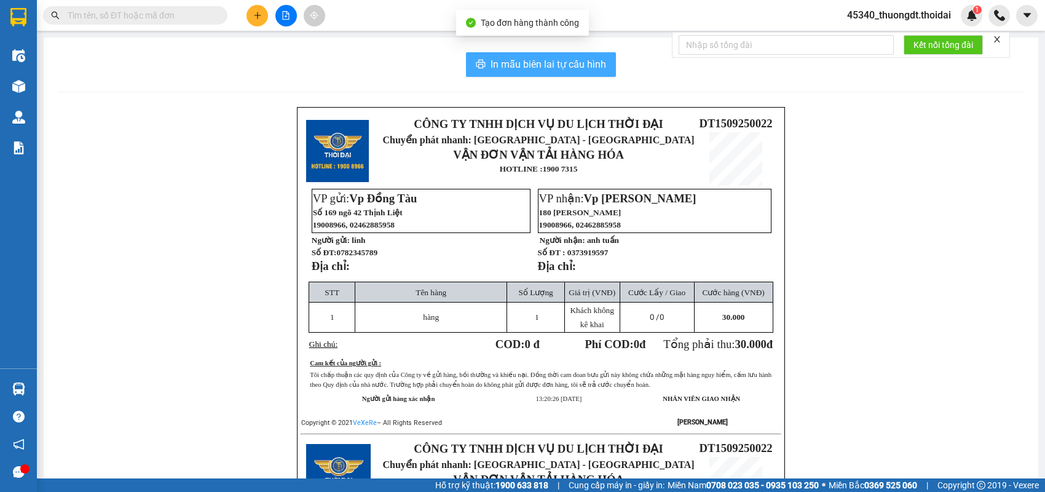
click at [518, 66] on span "In mẫu biên lai tự cấu hình" at bounding box center [549, 64] width 116 height 15
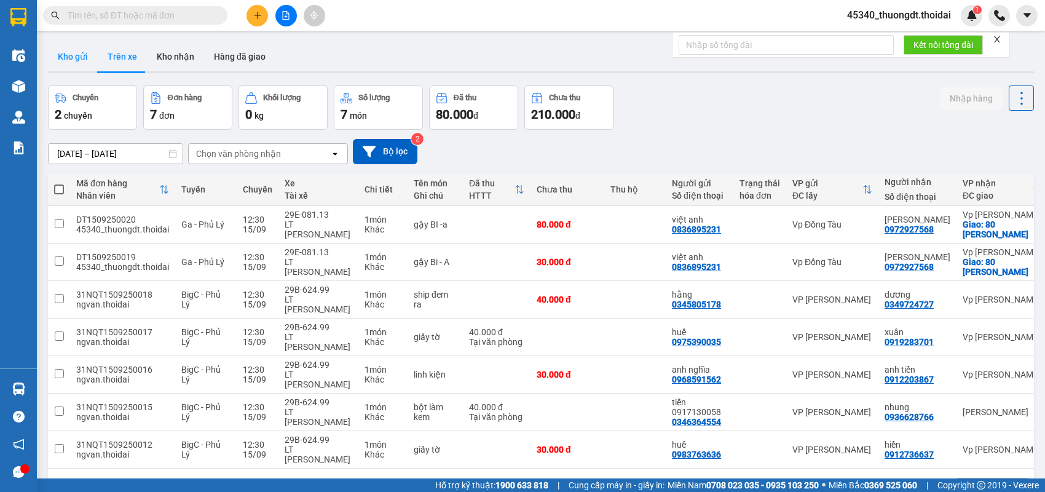
click at [77, 58] on button "Kho gửi" at bounding box center [73, 57] width 50 height 30
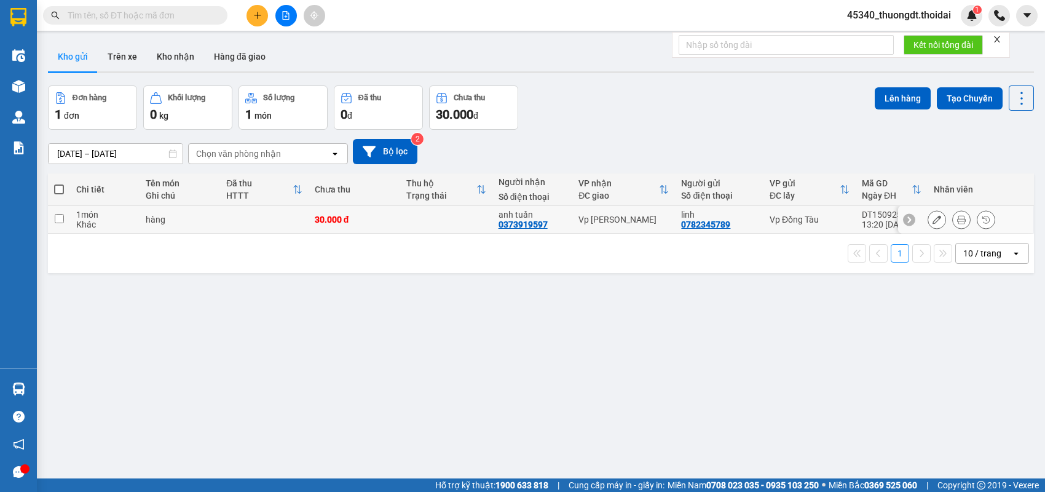
click at [108, 220] on div "Khác" at bounding box center [104, 224] width 57 height 10
checkbox input "true"
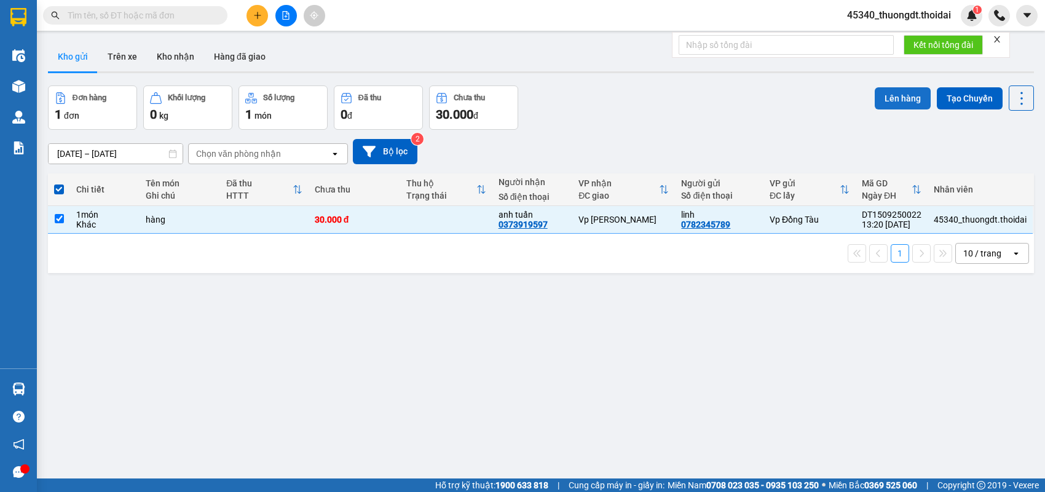
click at [893, 101] on button "Lên hàng" at bounding box center [903, 98] width 56 height 22
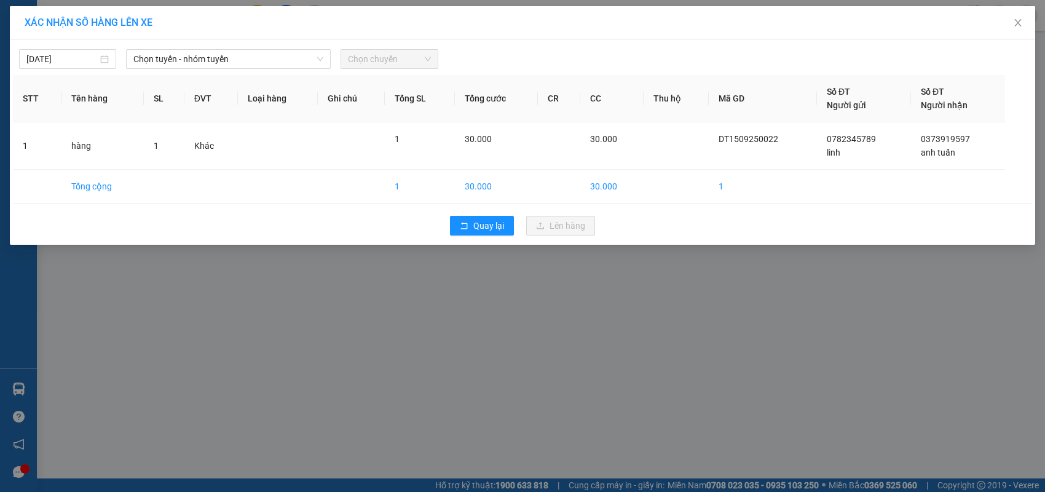
click at [235, 72] on div "[DATE] Chọn tuyến - nhóm tuyến Chọn chuyến STT Tên hàng SL ĐVT Loại hàng Ghi ch…" at bounding box center [523, 142] width 1026 height 205
click at [247, 64] on span "Chọn tuyến - nhóm tuyến" at bounding box center [228, 59] width 190 height 18
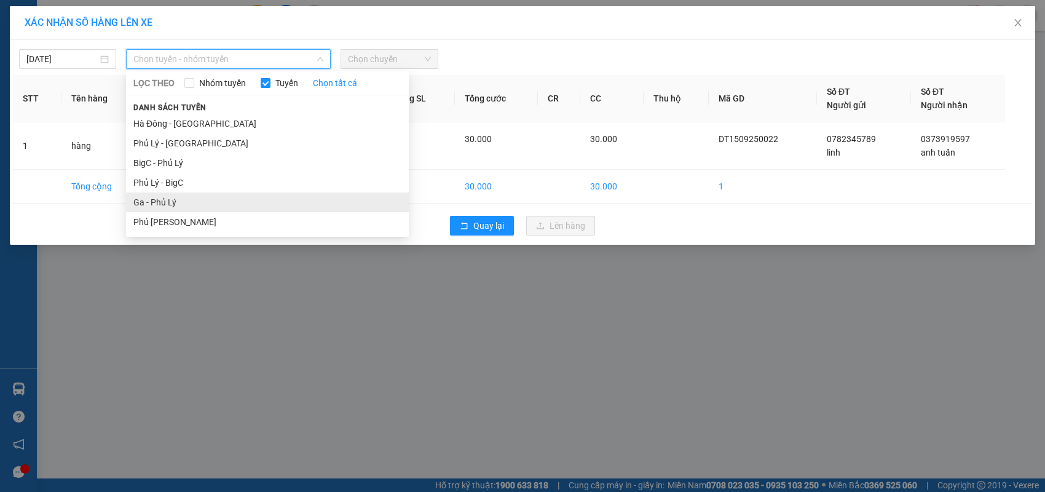
click at [192, 204] on li "Ga - Phủ Lý" at bounding box center [267, 202] width 283 height 20
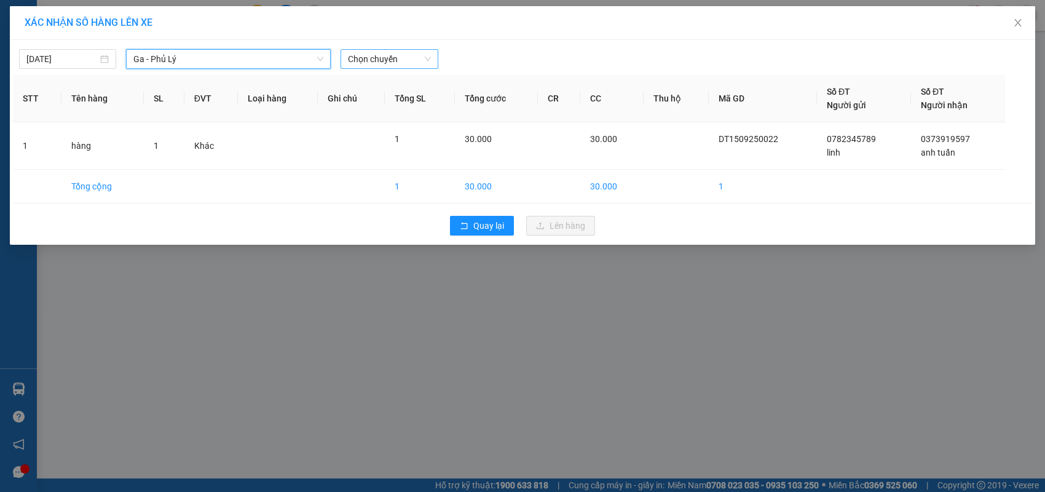
click at [426, 60] on span "Chọn chuyến" at bounding box center [389, 59] width 82 height 18
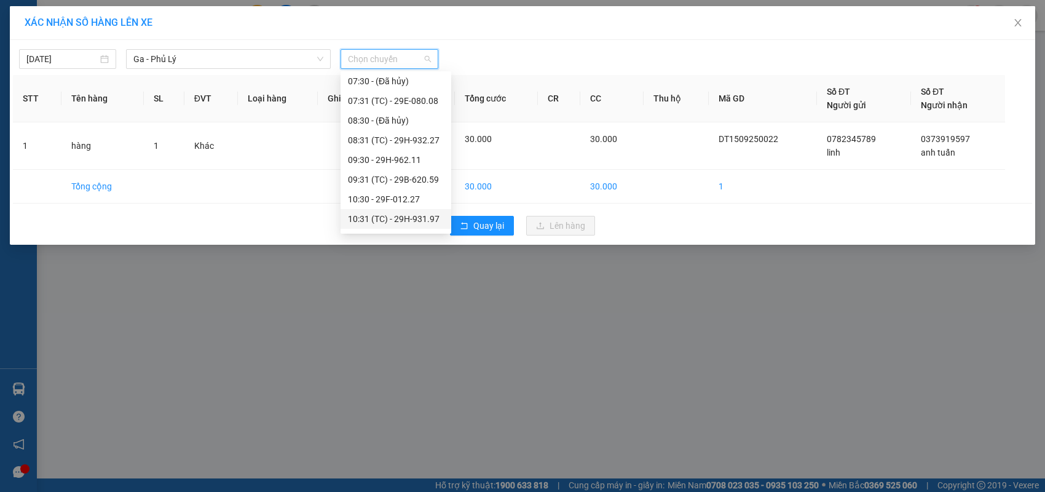
scroll to position [123, 0]
click at [401, 213] on div "13:30 - 29B-607.81" at bounding box center [396, 217] width 96 height 14
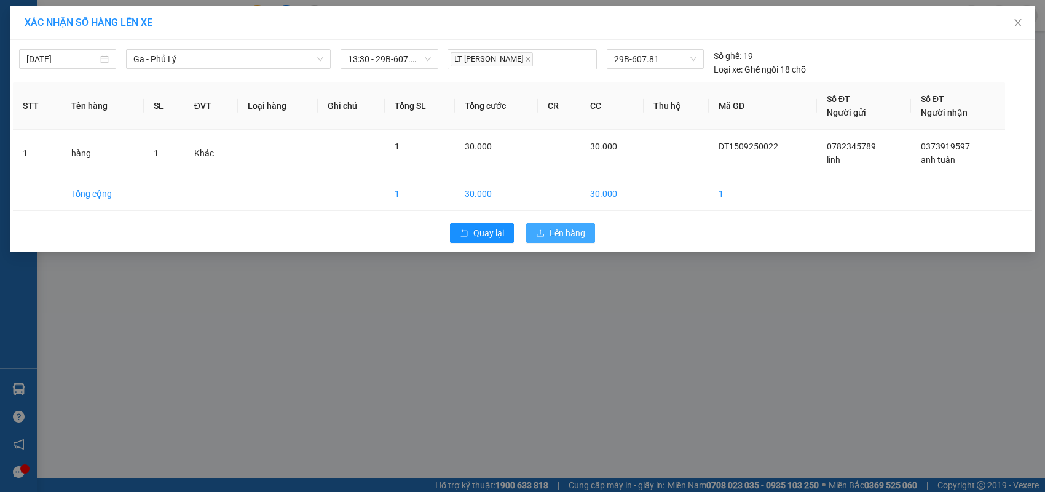
click at [544, 240] on button "Lên hàng" at bounding box center [560, 233] width 69 height 20
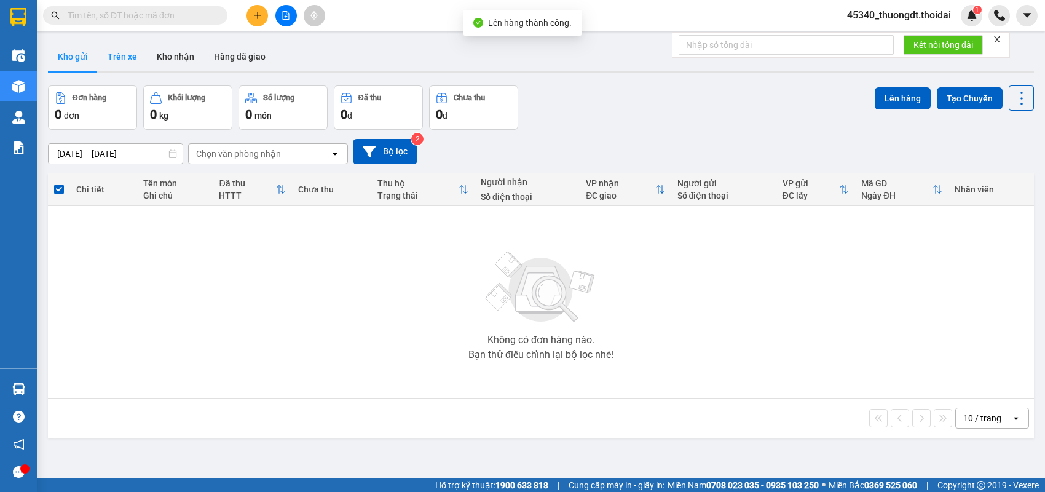
click at [128, 53] on button "Trên xe" at bounding box center [122, 57] width 49 height 30
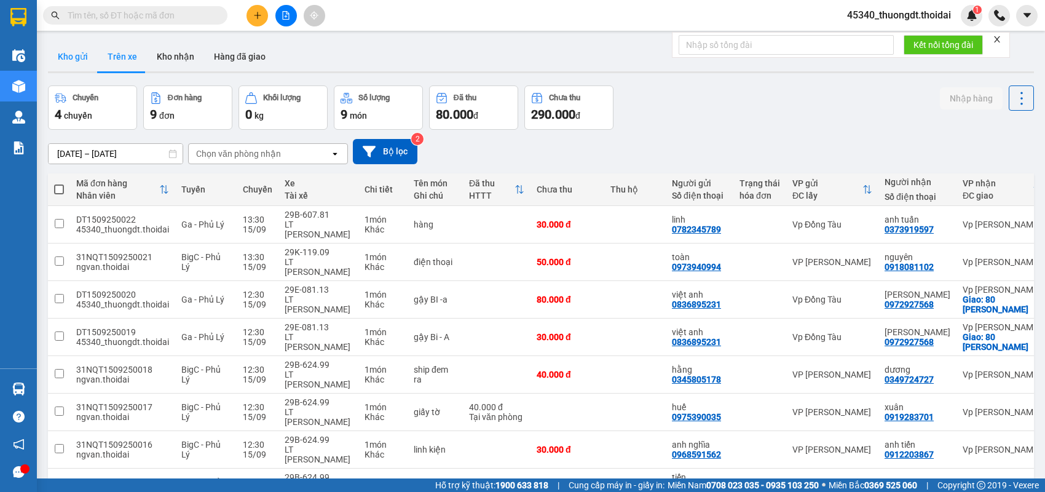
click at [77, 56] on button "Kho gửi" at bounding box center [73, 57] width 50 height 30
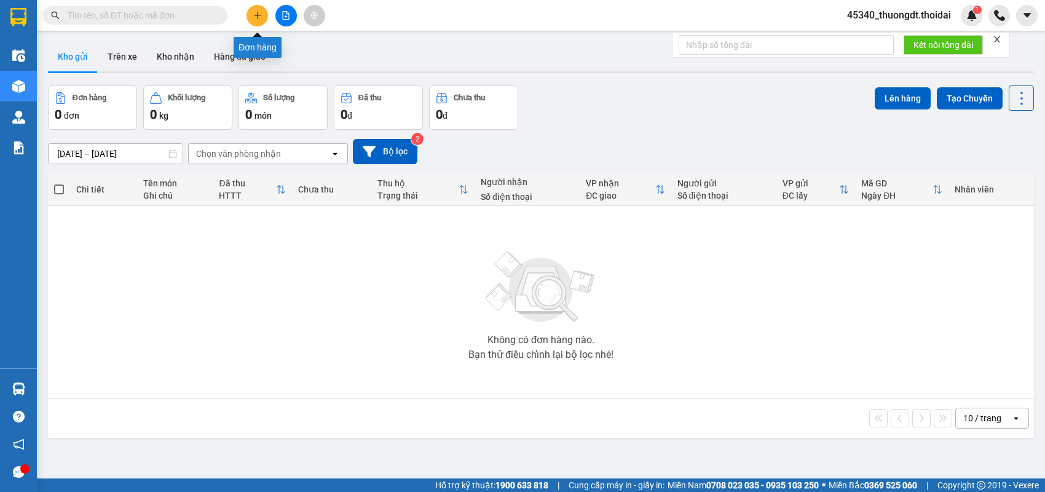
click at [255, 19] on icon "plus" at bounding box center [257, 15] width 9 height 9
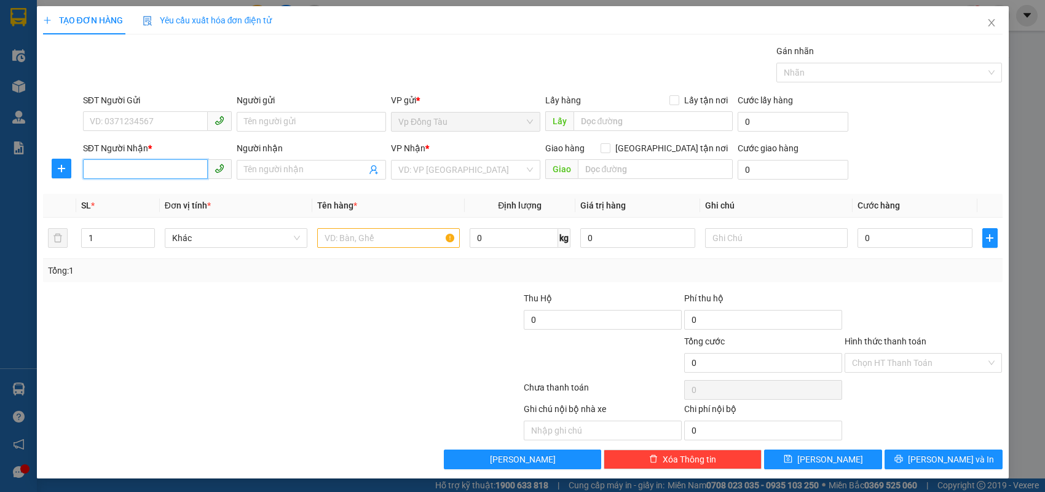
click at [137, 165] on input "SĐT Người Nhận *" at bounding box center [145, 169] width 125 height 20
click at [137, 106] on div "SĐT Người Gửi" at bounding box center [157, 100] width 149 height 14
click at [137, 111] on input "SĐT Người Gửi" at bounding box center [145, 121] width 125 height 20
click at [130, 119] on input "SĐT Người Gửi" at bounding box center [145, 121] width 125 height 20
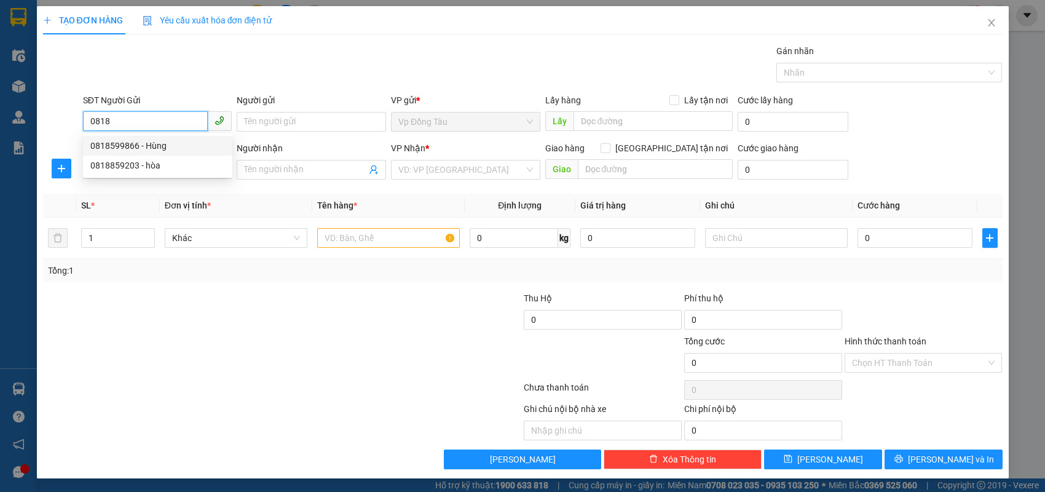
click at [151, 146] on div "0818599866 - Hùng" at bounding box center [157, 146] width 135 height 14
type input "0818599866"
type input "Hùng"
type input "0818599866"
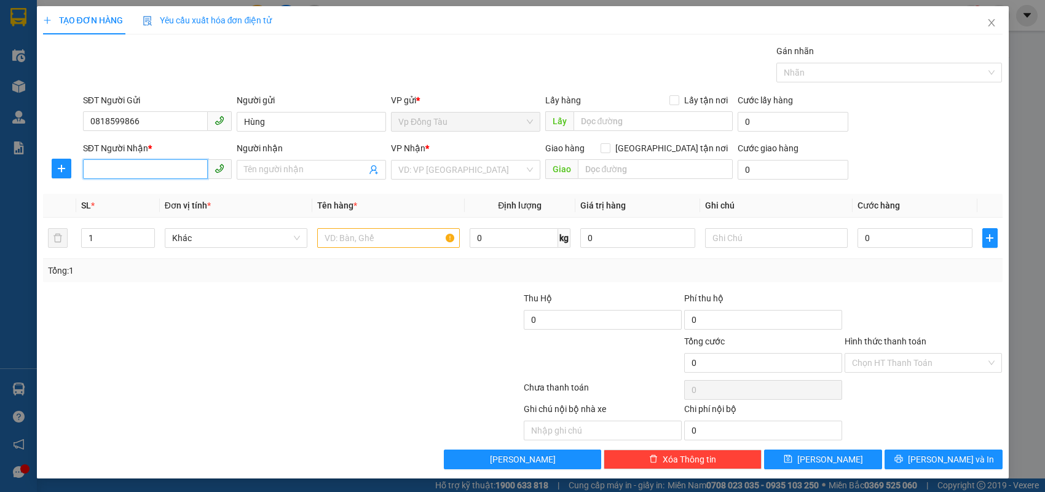
click at [149, 167] on input "SĐT Người Nhận *" at bounding box center [145, 169] width 125 height 20
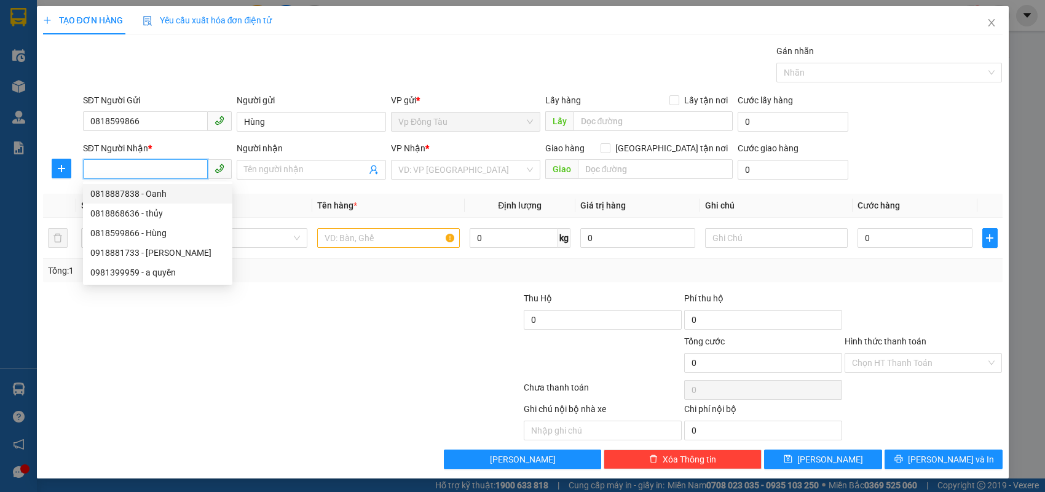
click at [180, 172] on input "SĐT Người Nhận *" at bounding box center [145, 169] width 125 height 20
click at [160, 172] on input "SĐT Người Nhận *" at bounding box center [145, 169] width 125 height 20
click at [250, 167] on input "Người nhận" at bounding box center [305, 170] width 122 height 14
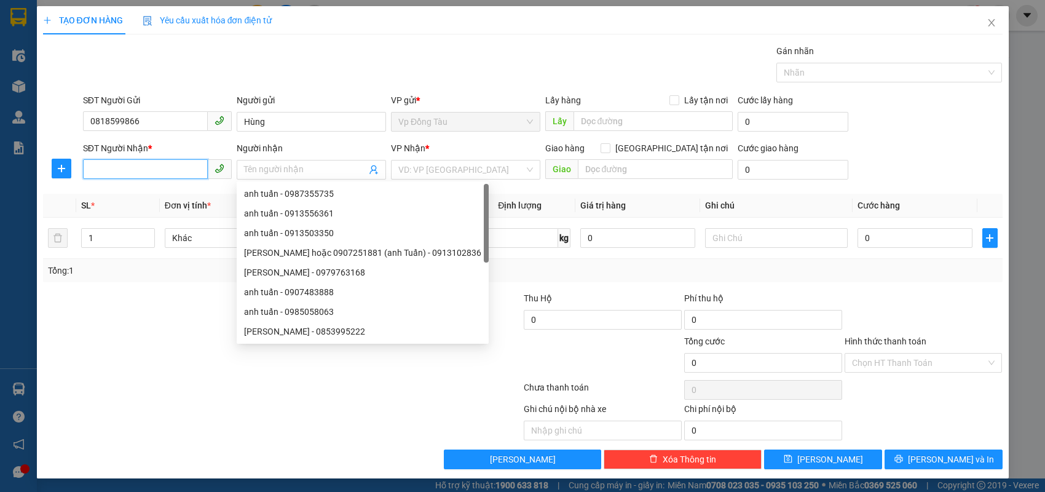
click at [180, 165] on input "SĐT Người Nhận *" at bounding box center [145, 169] width 125 height 20
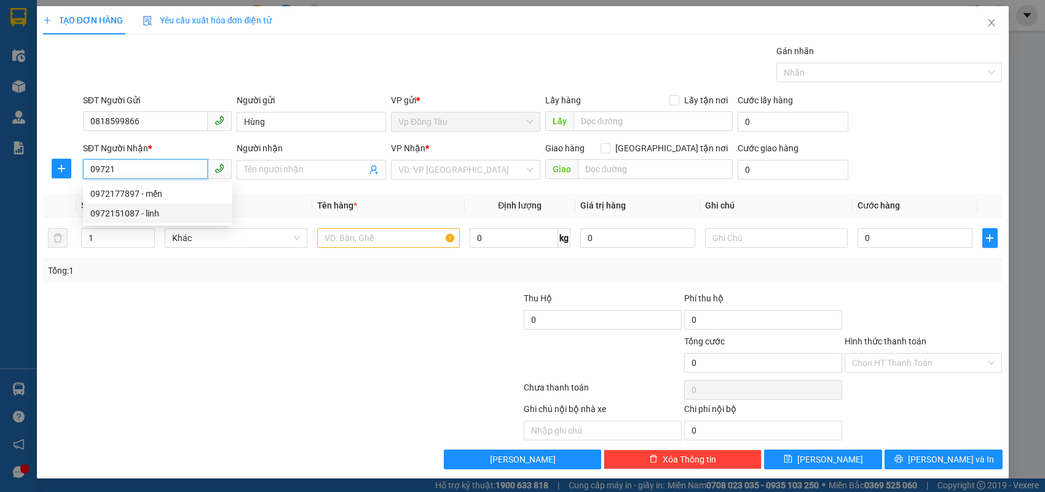
click at [160, 216] on div "0972151087 - linh" at bounding box center [157, 214] width 135 height 14
type input "0972151087"
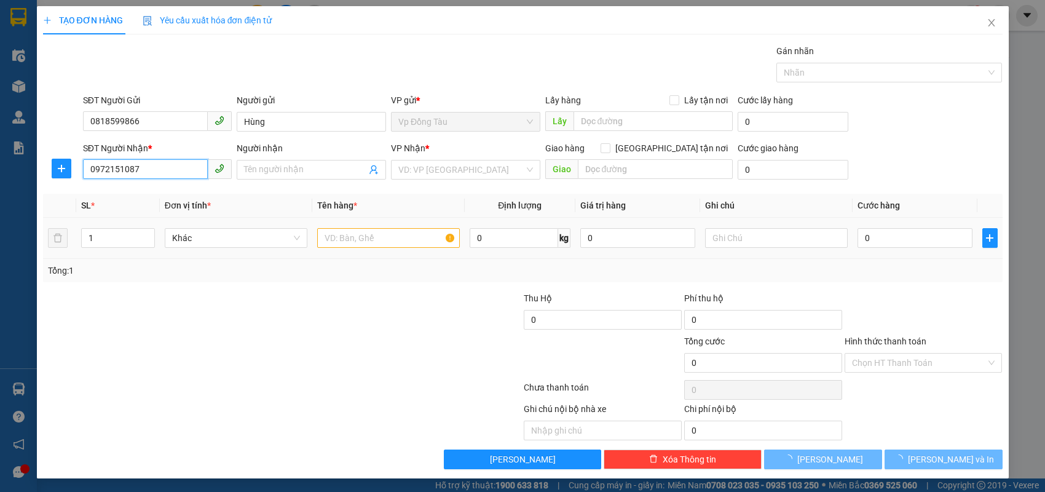
type input "linh"
type input "0972151087"
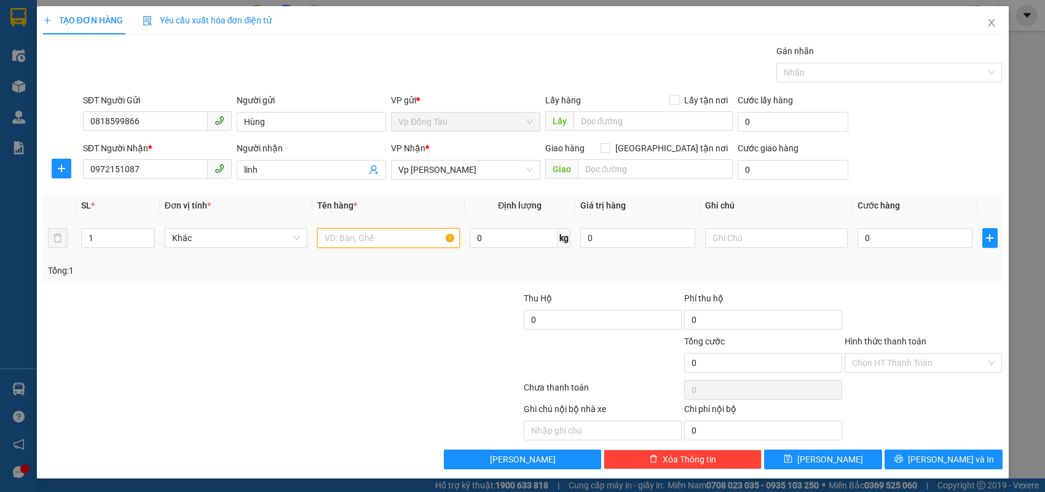
click at [402, 240] on input "text" at bounding box center [388, 238] width 143 height 20
type input "giấy tờ"
click at [889, 239] on input "0" at bounding box center [915, 238] width 115 height 20
type input "3"
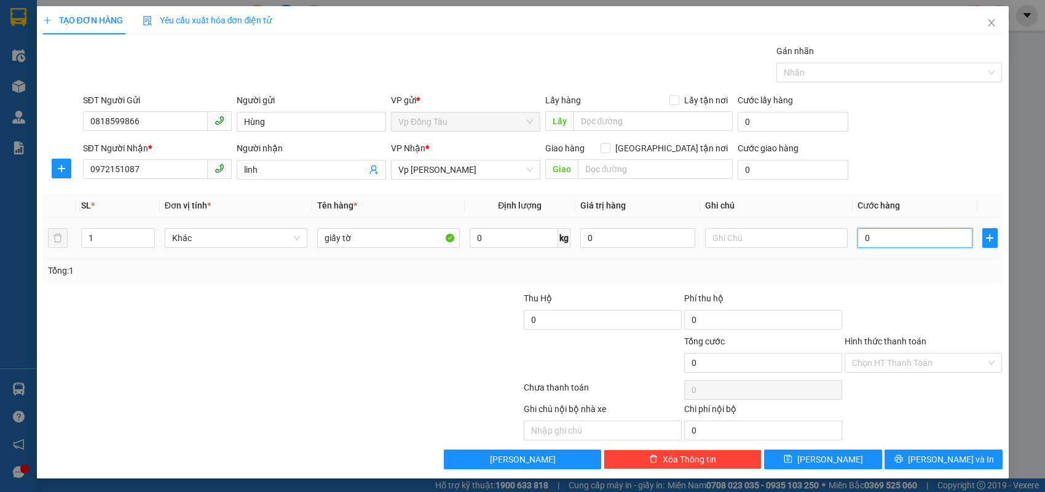
type input "3"
type input "30"
type input "30.000"
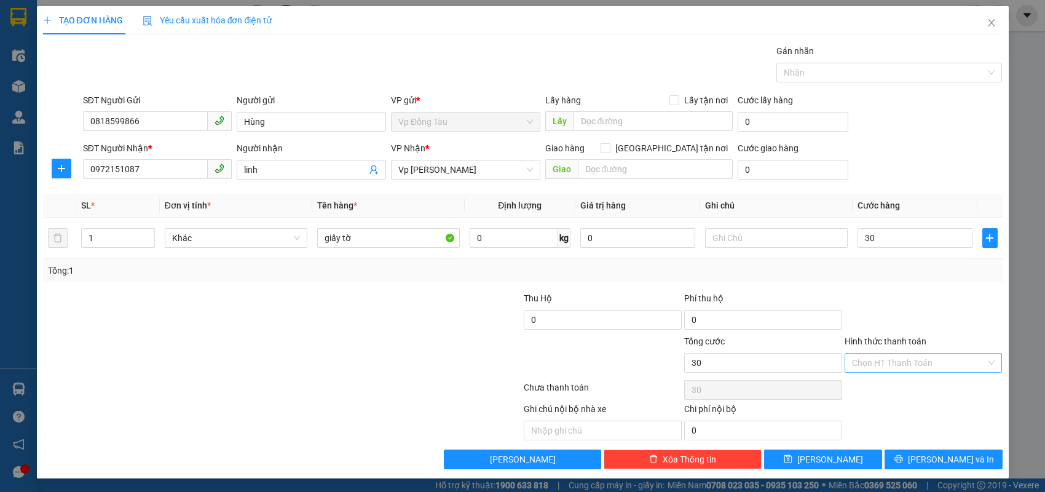
type input "30.000"
click at [874, 362] on input "Hình thức thanh toán" at bounding box center [919, 363] width 135 height 18
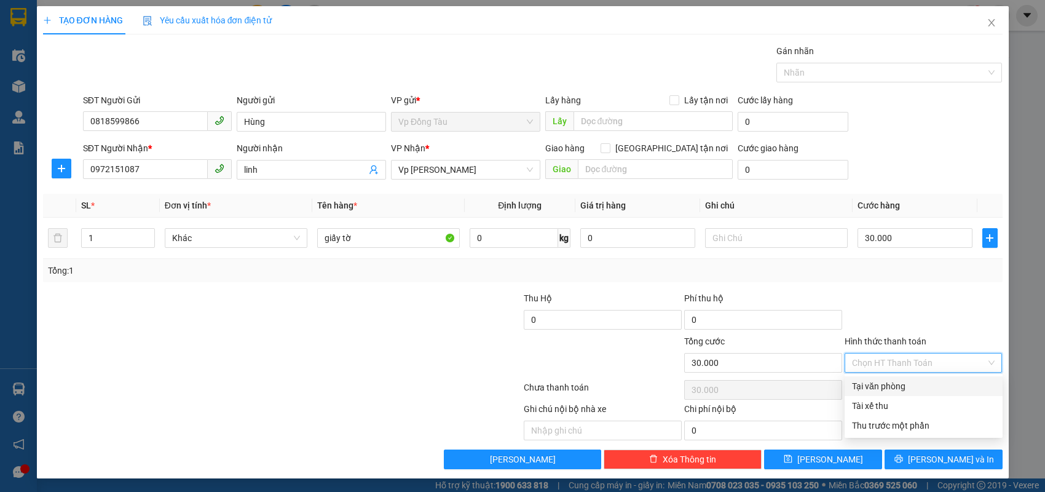
click at [866, 385] on div "Tại văn phòng" at bounding box center [923, 386] width 143 height 14
type input "0"
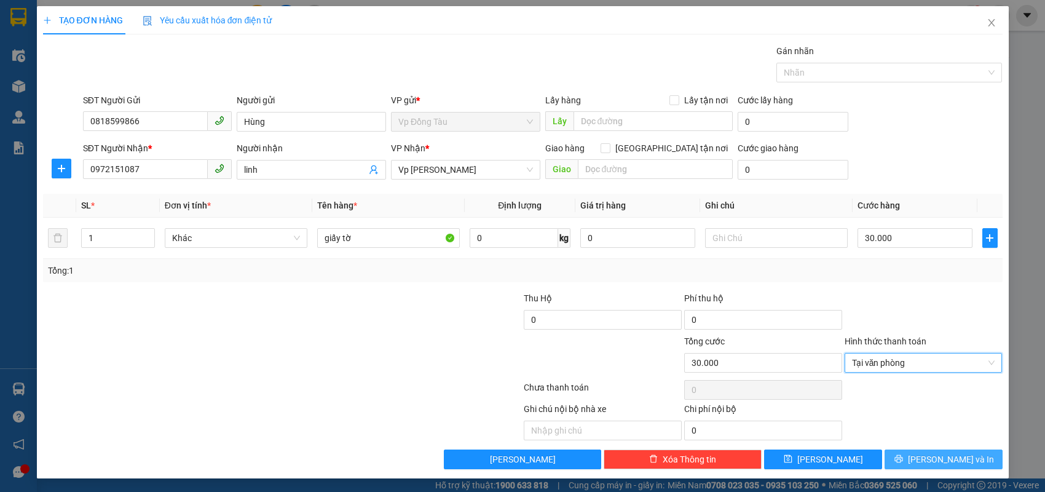
click at [912, 460] on button "[PERSON_NAME] và In" at bounding box center [944, 459] width 118 height 20
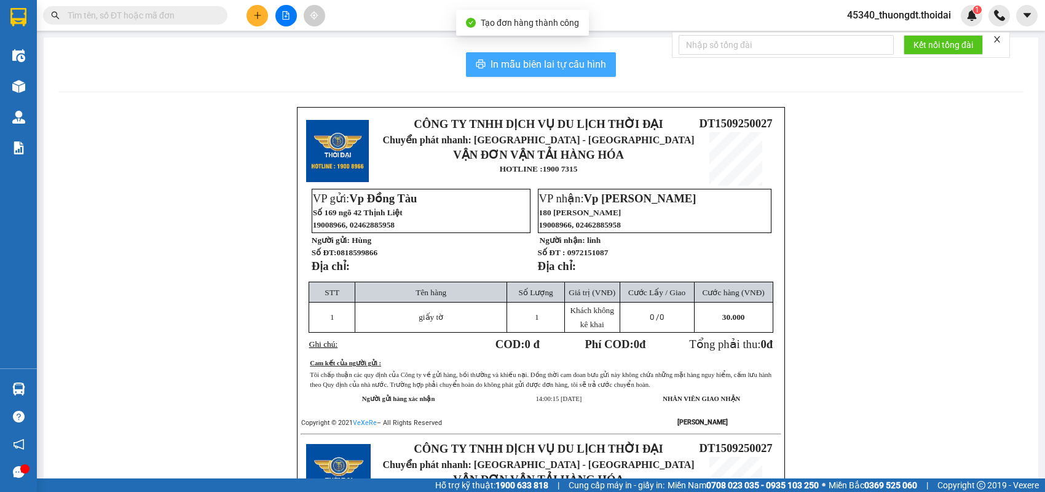
click at [507, 71] on span "In mẫu biên lai tự cấu hình" at bounding box center [549, 64] width 116 height 15
